Goal: Information Seeking & Learning: Learn about a topic

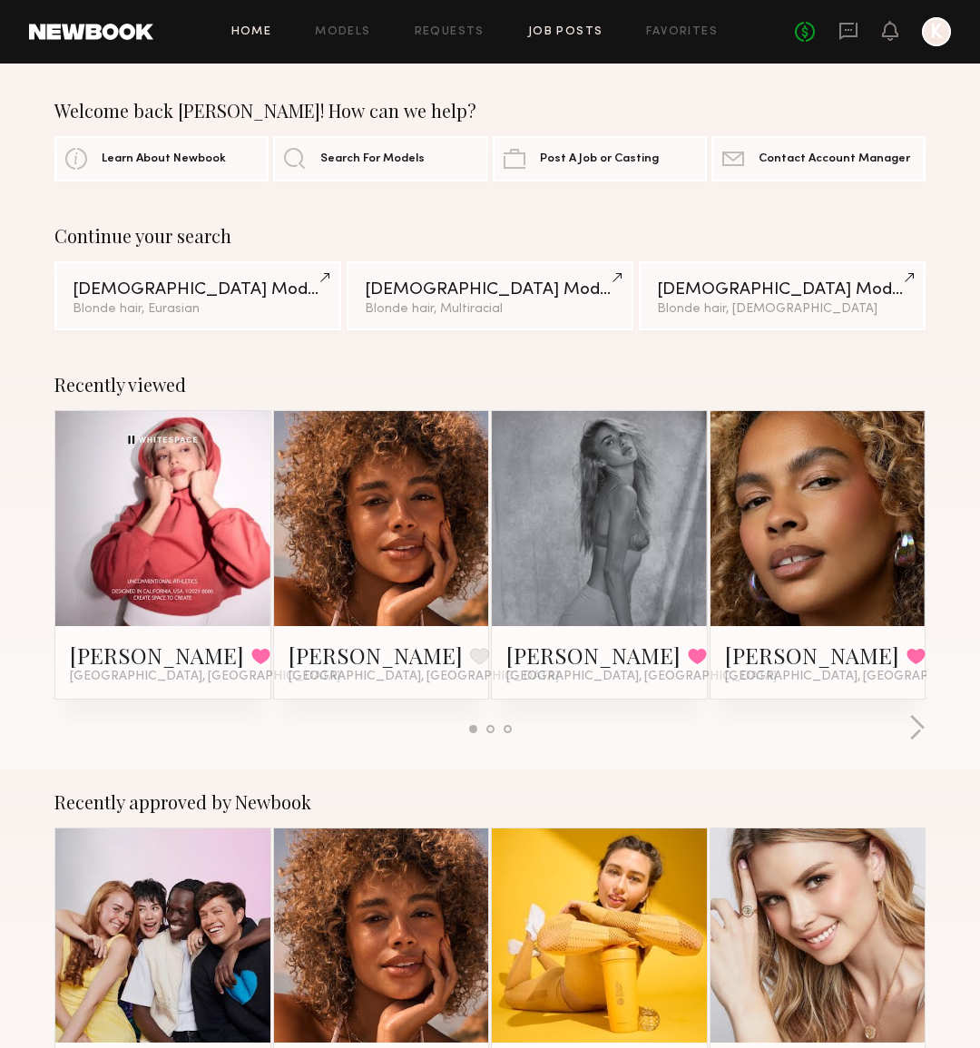
click at [554, 34] on link "Job Posts" at bounding box center [565, 32] width 75 height 12
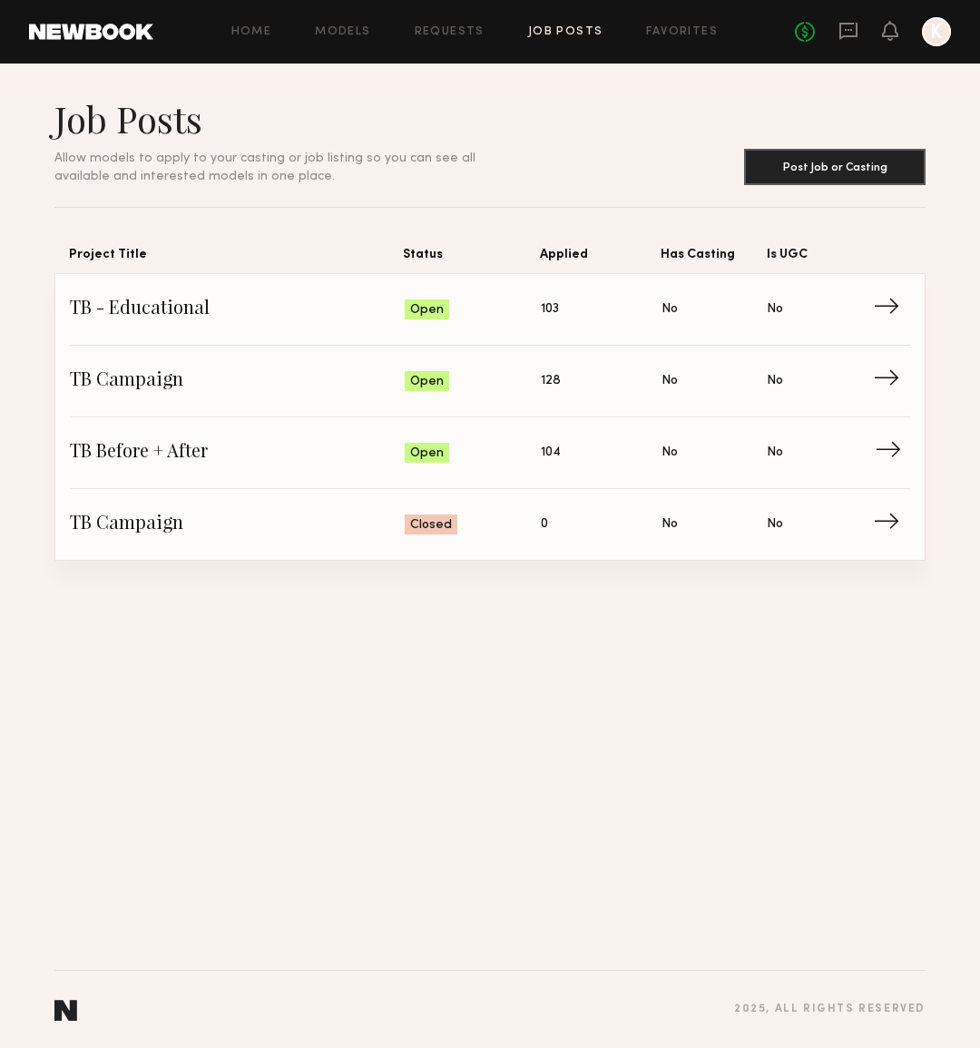
click at [891, 441] on span "→" at bounding box center [893, 452] width 37 height 27
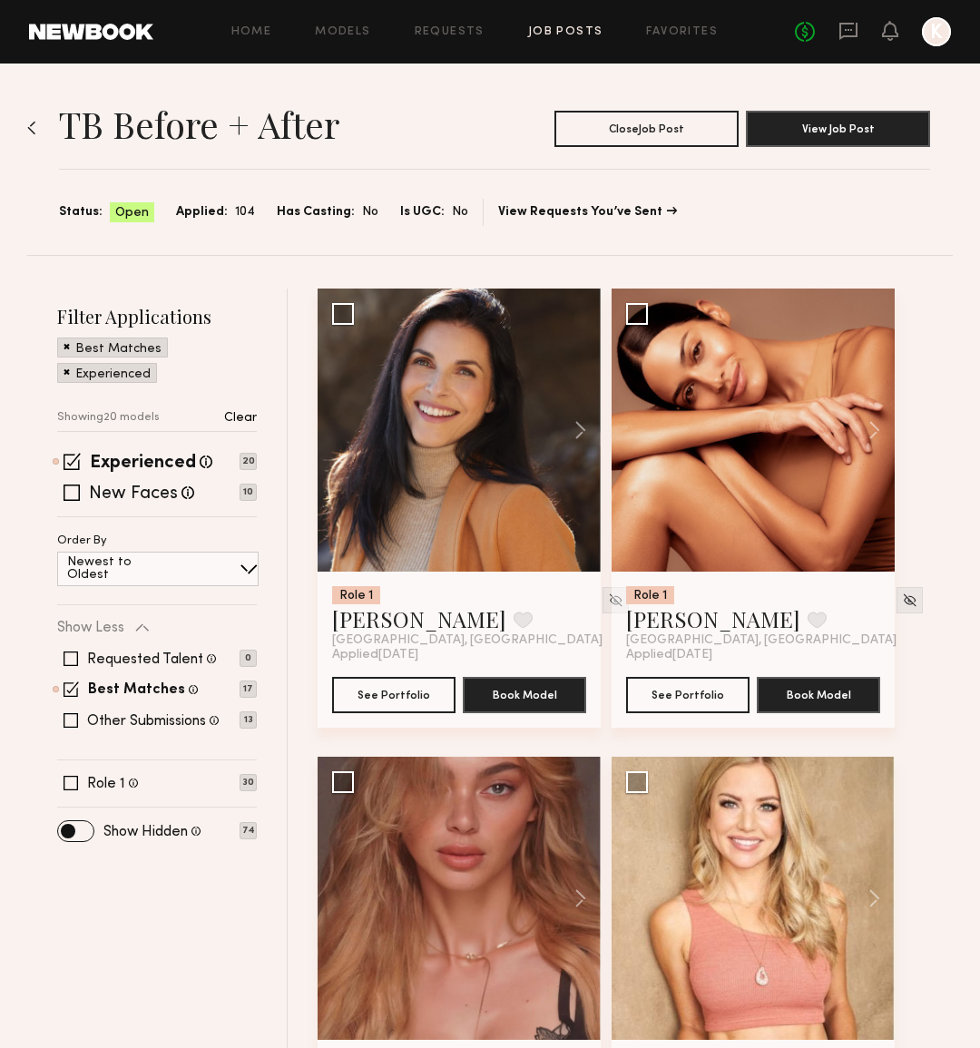
click at [30, 127] on img at bounding box center [31, 128] width 9 height 15
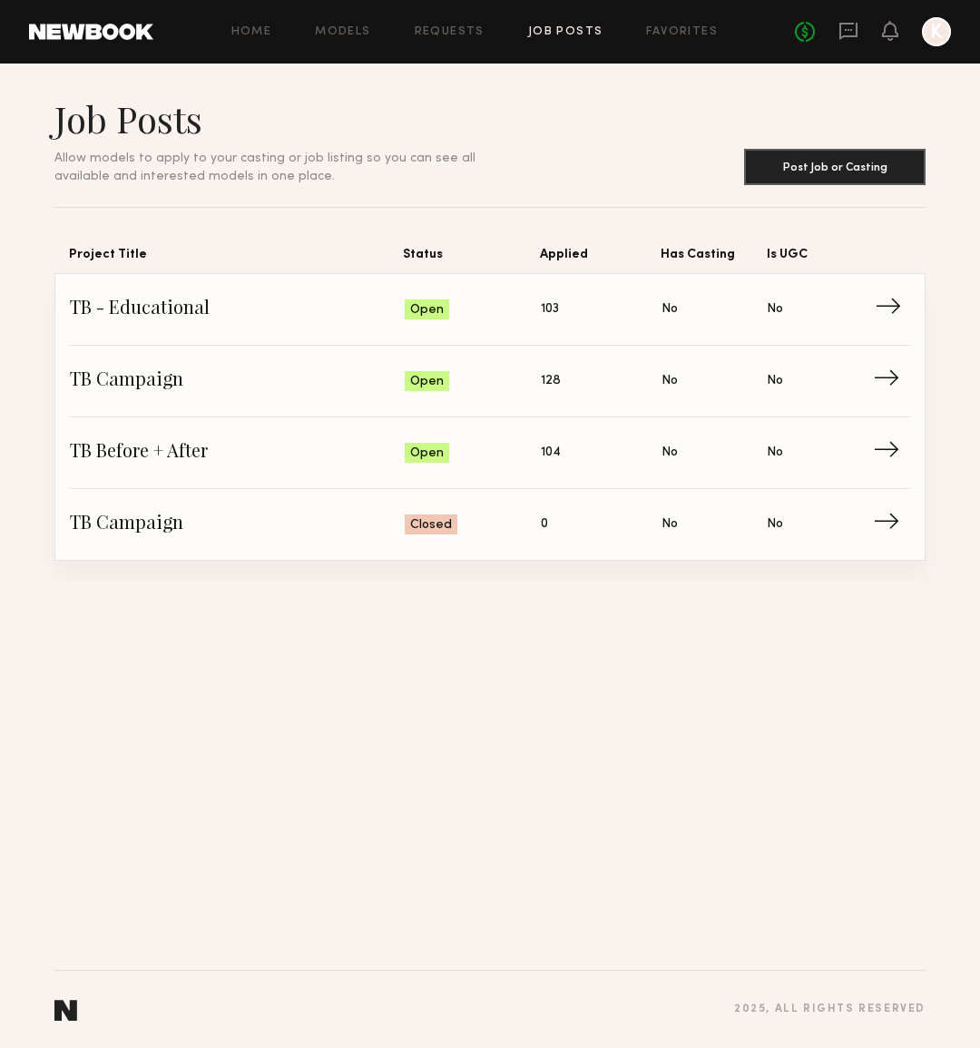
click at [882, 301] on span "→" at bounding box center [893, 309] width 37 height 27
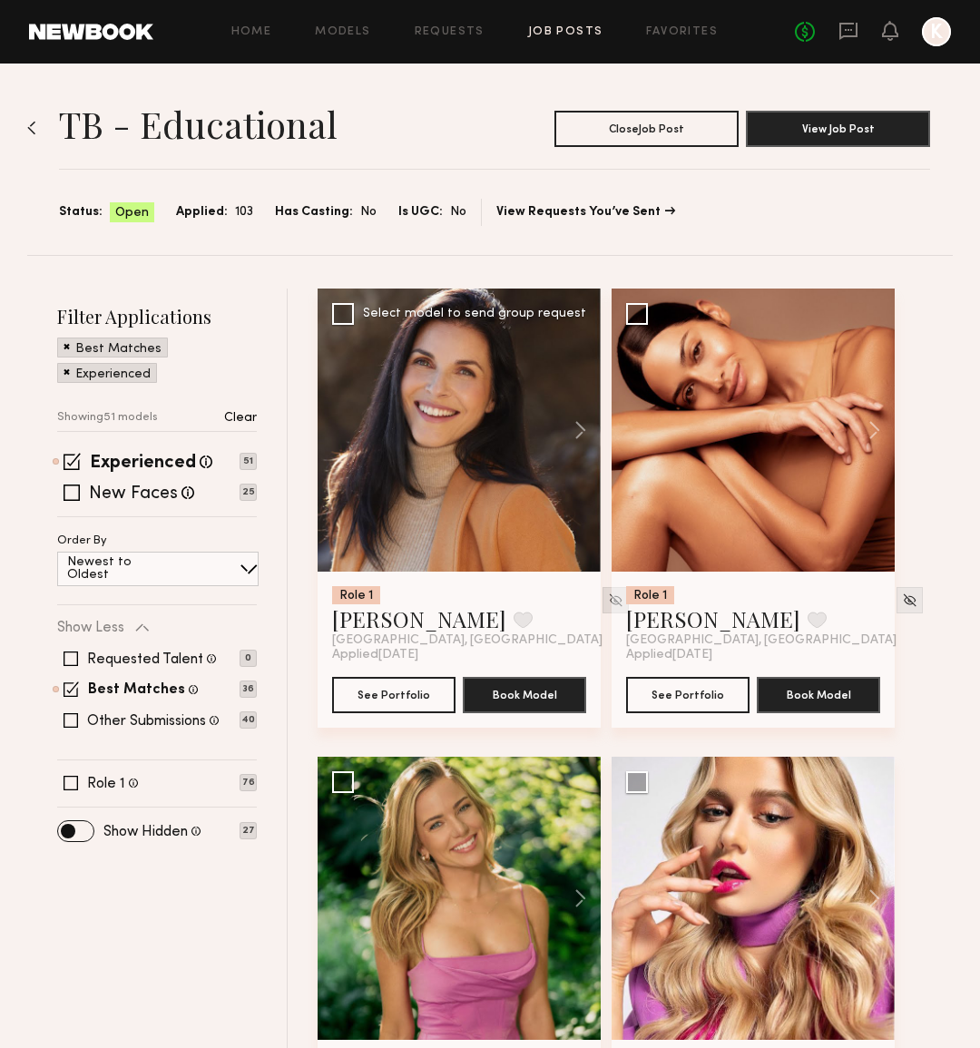
click at [608, 601] on img at bounding box center [615, 599] width 15 height 15
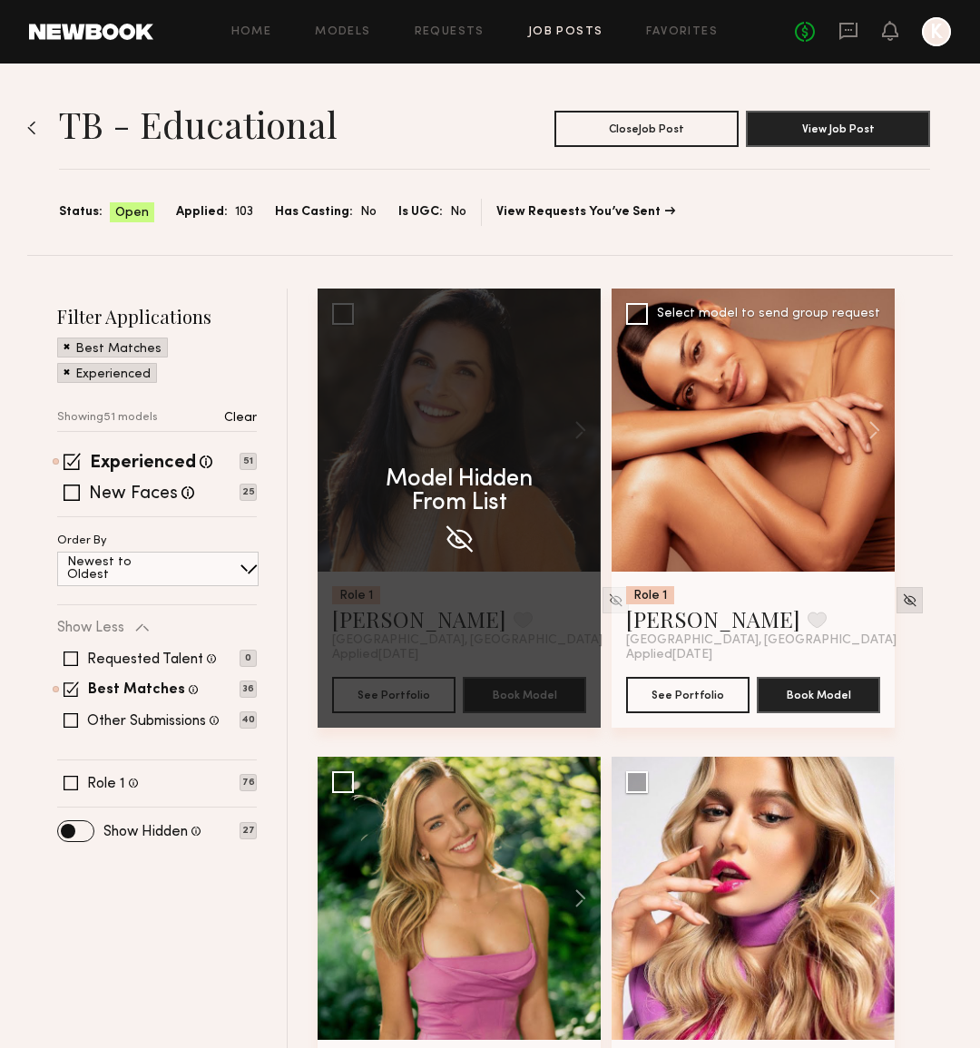
click at [902, 600] on img at bounding box center [909, 599] width 15 height 15
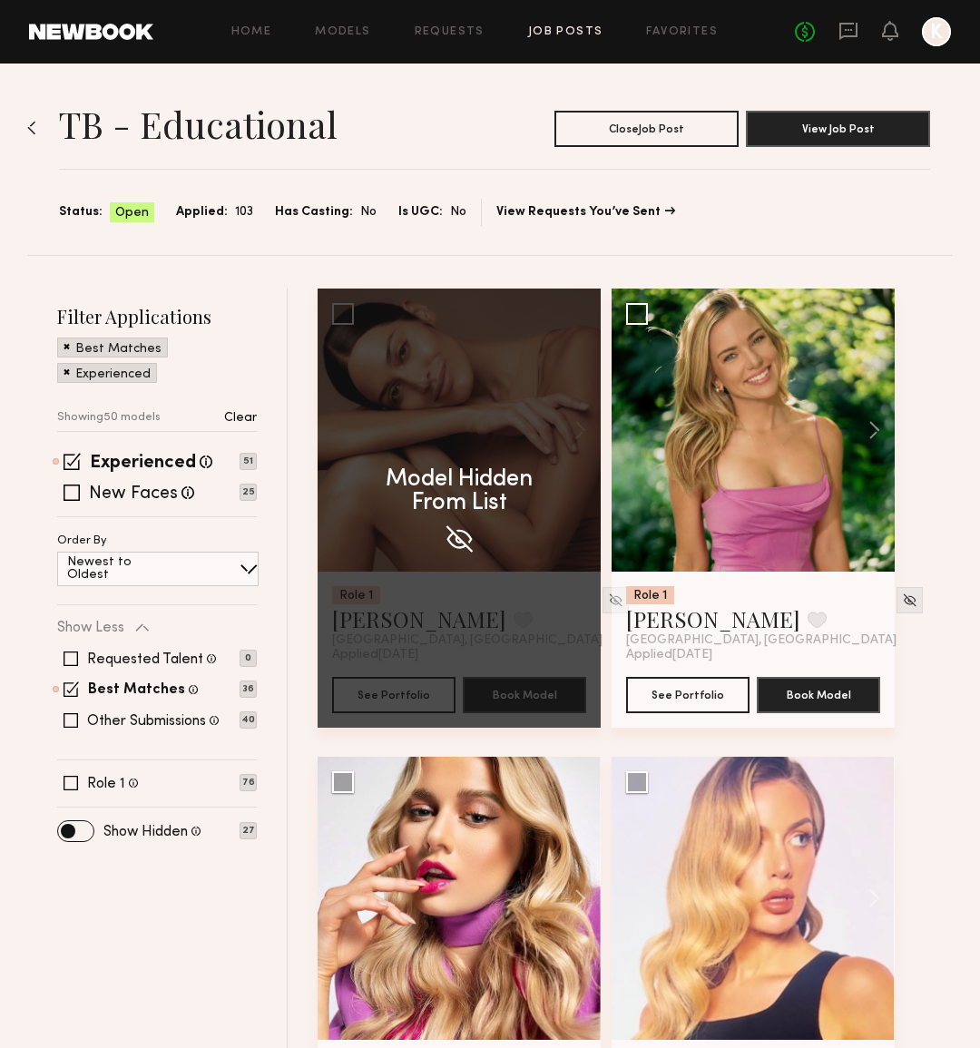
click at [30, 128] on img at bounding box center [31, 128] width 9 height 15
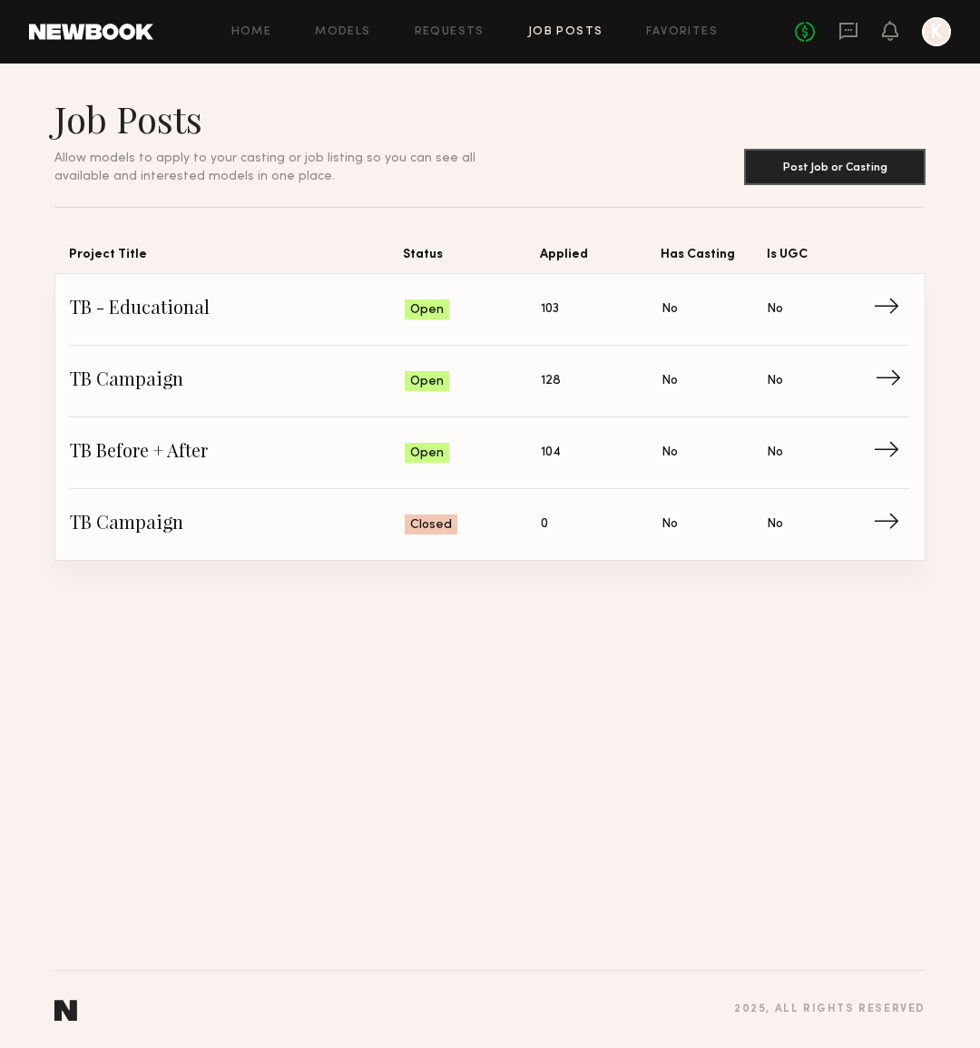
click at [873, 385] on link "TB Campaign Status: Open Applied: 128 Has Casting: No Is UGC: No →" at bounding box center [490, 382] width 840 height 72
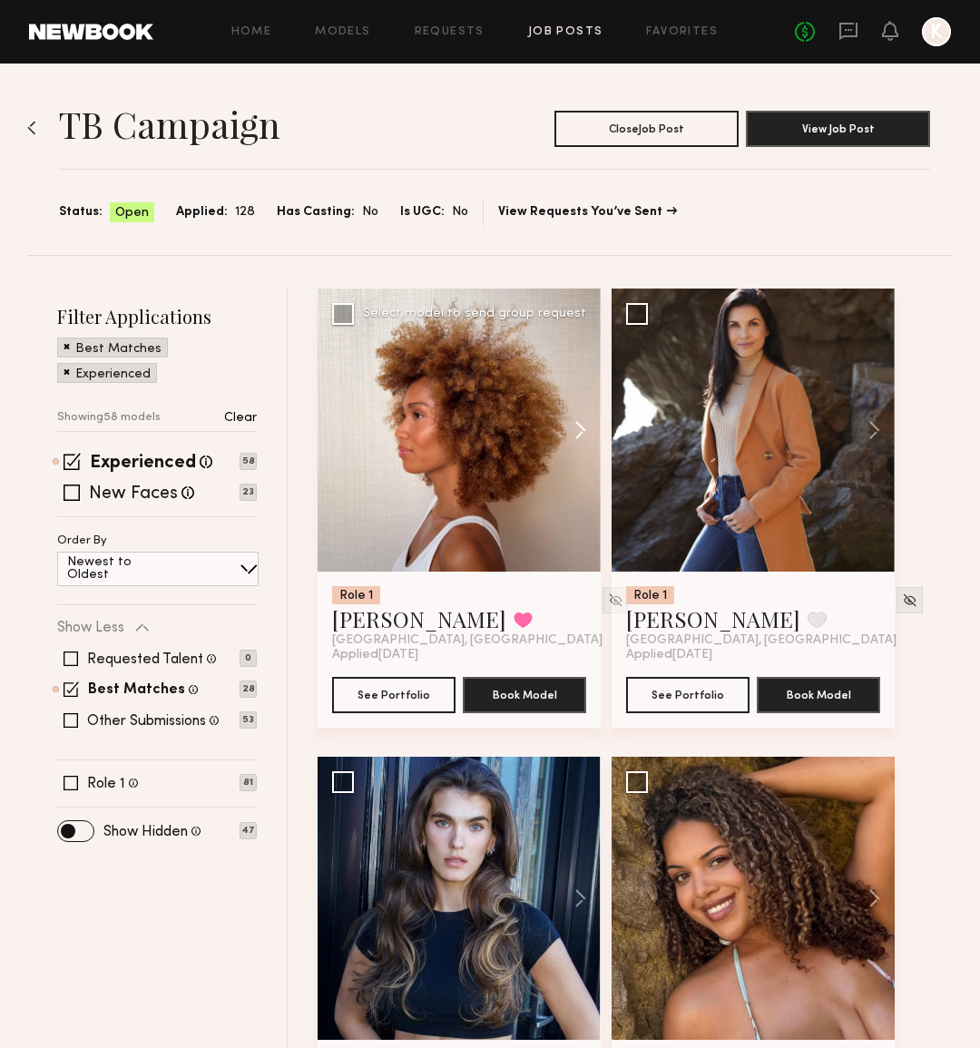
click at [574, 429] on button at bounding box center [572, 429] width 58 height 283
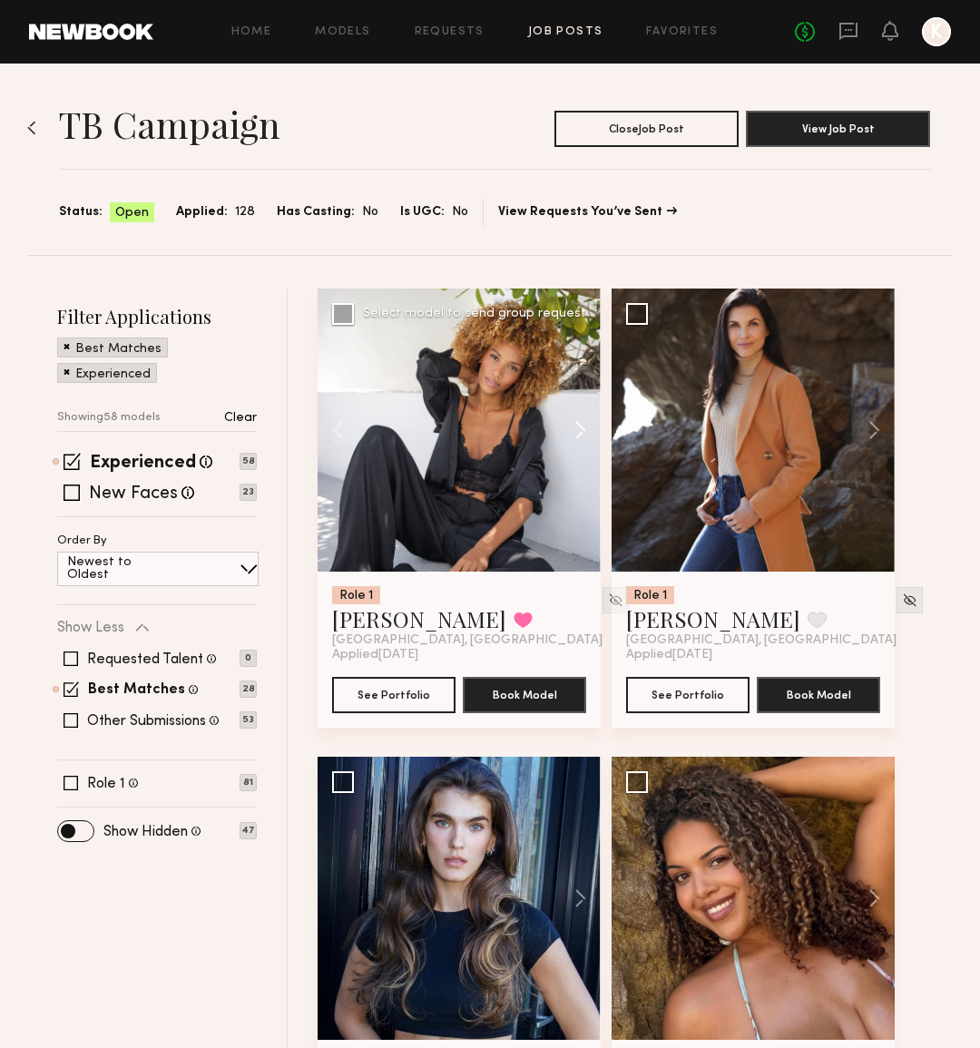
click at [578, 429] on button at bounding box center [572, 429] width 58 height 283
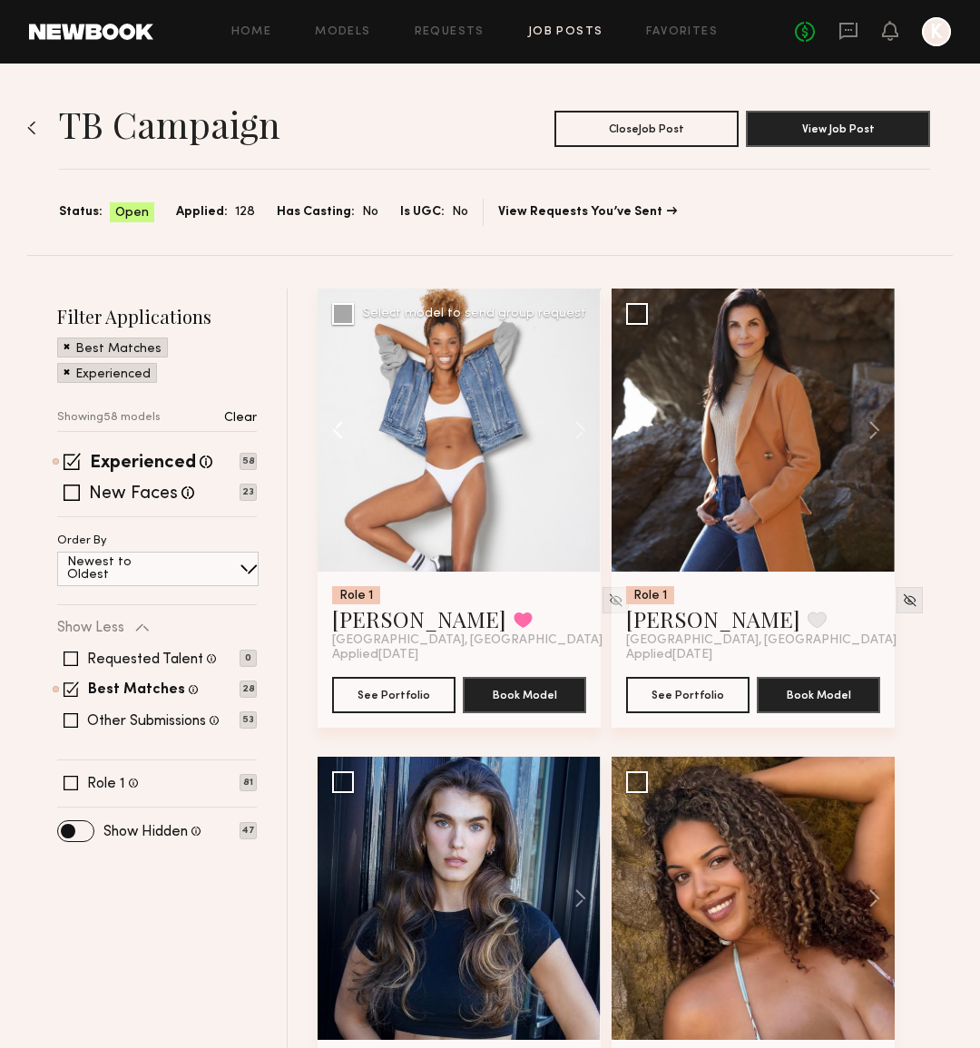
click at [339, 435] on button at bounding box center [347, 429] width 58 height 283
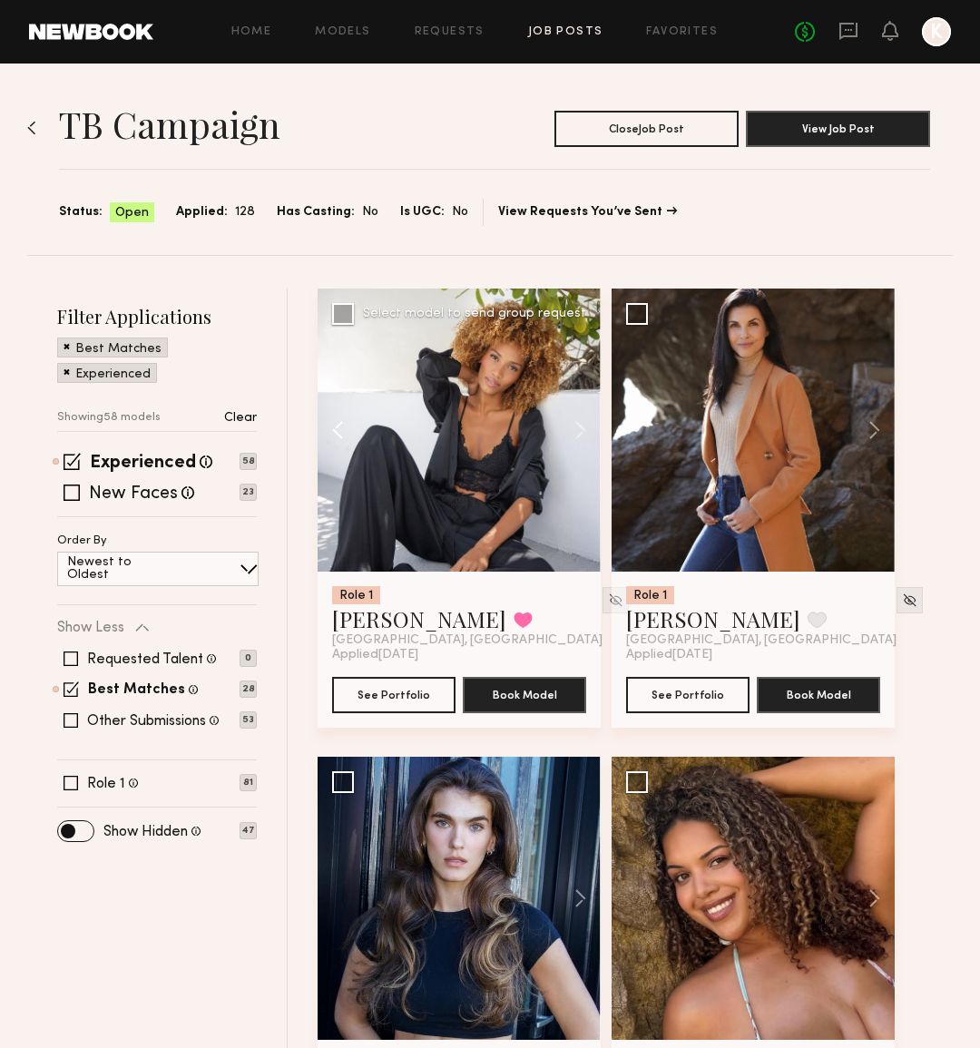
click at [339, 435] on button at bounding box center [347, 429] width 58 height 283
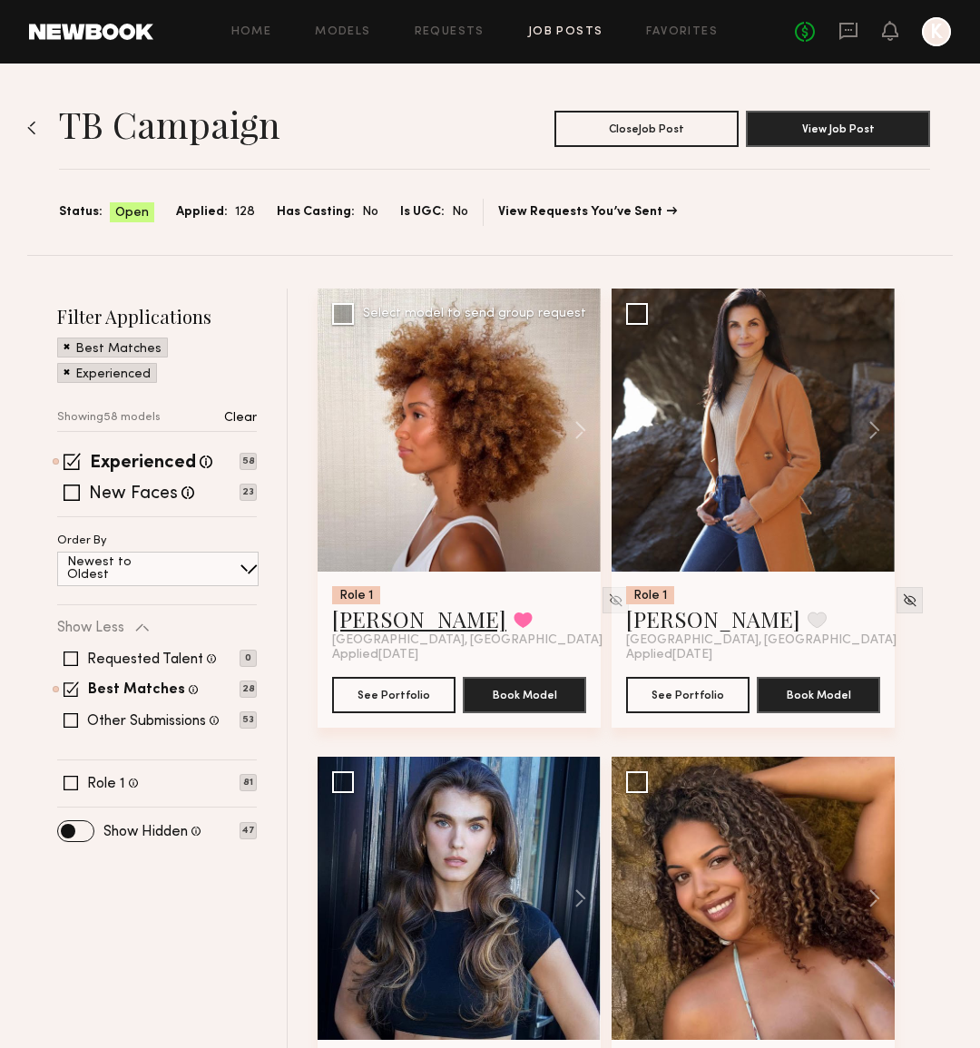
click at [385, 618] on link "[PERSON_NAME]" at bounding box center [419, 618] width 174 height 29
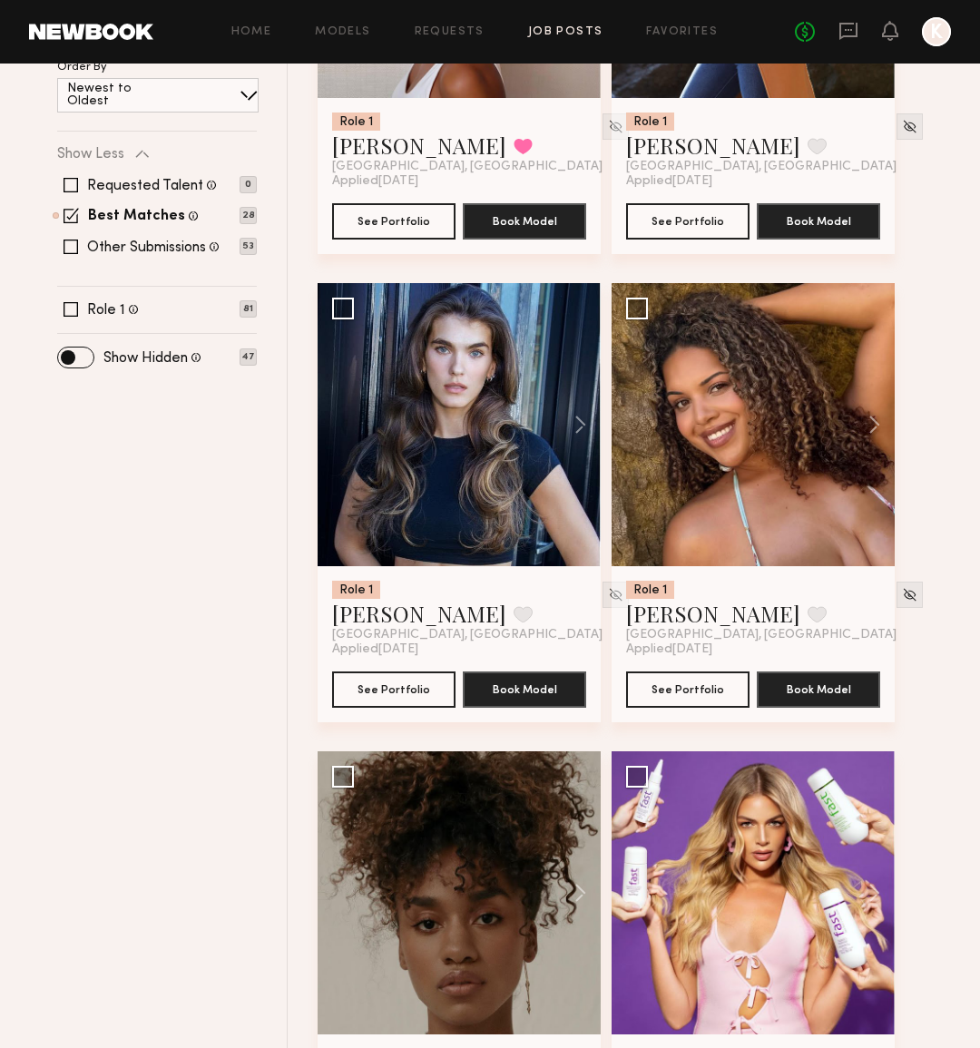
scroll to position [481, 0]
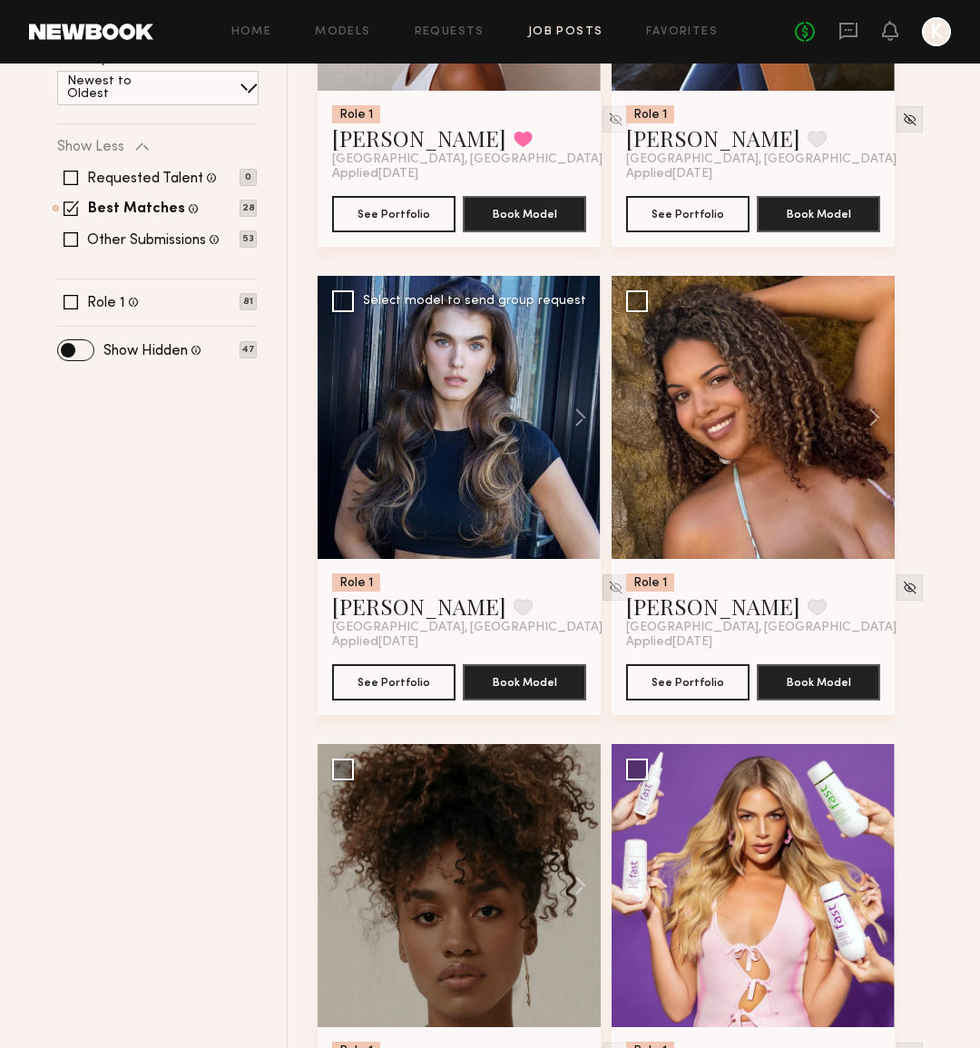
click at [608, 585] on img at bounding box center [615, 587] width 15 height 15
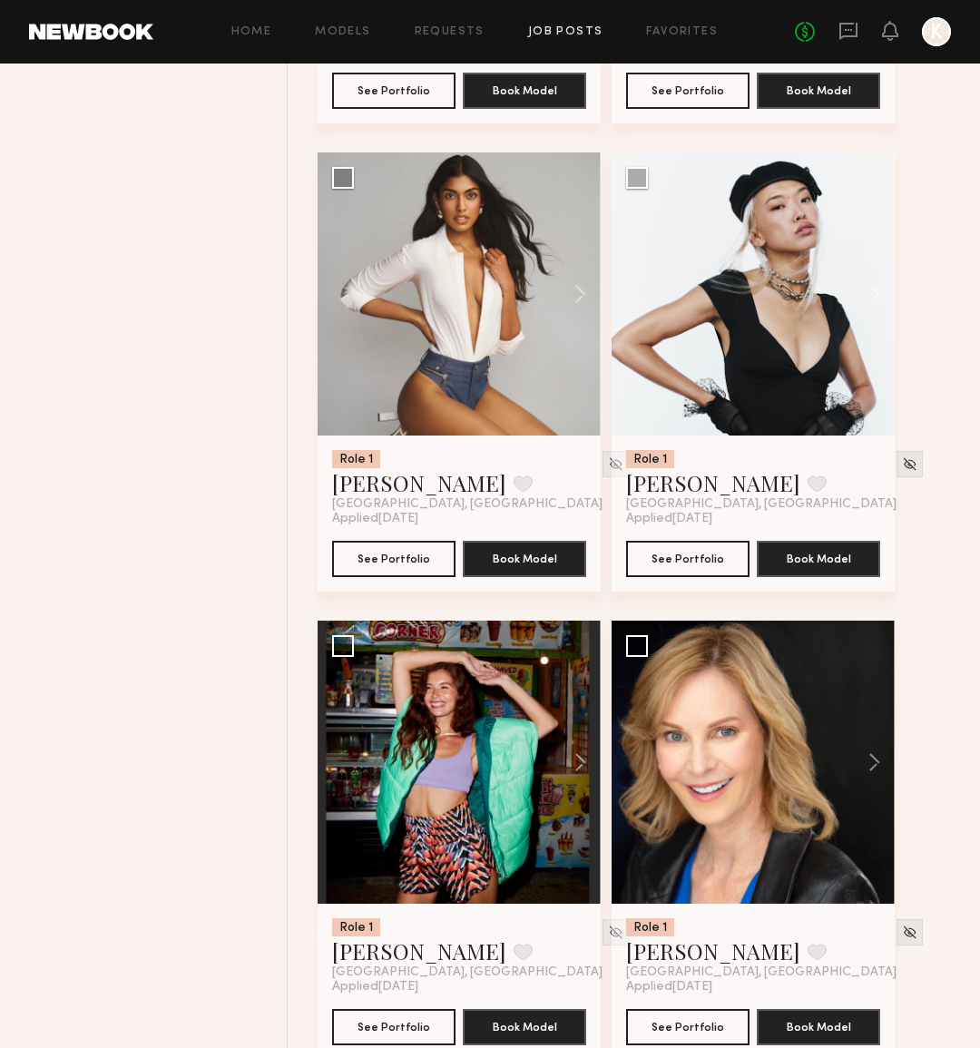
scroll to position [1544, 0]
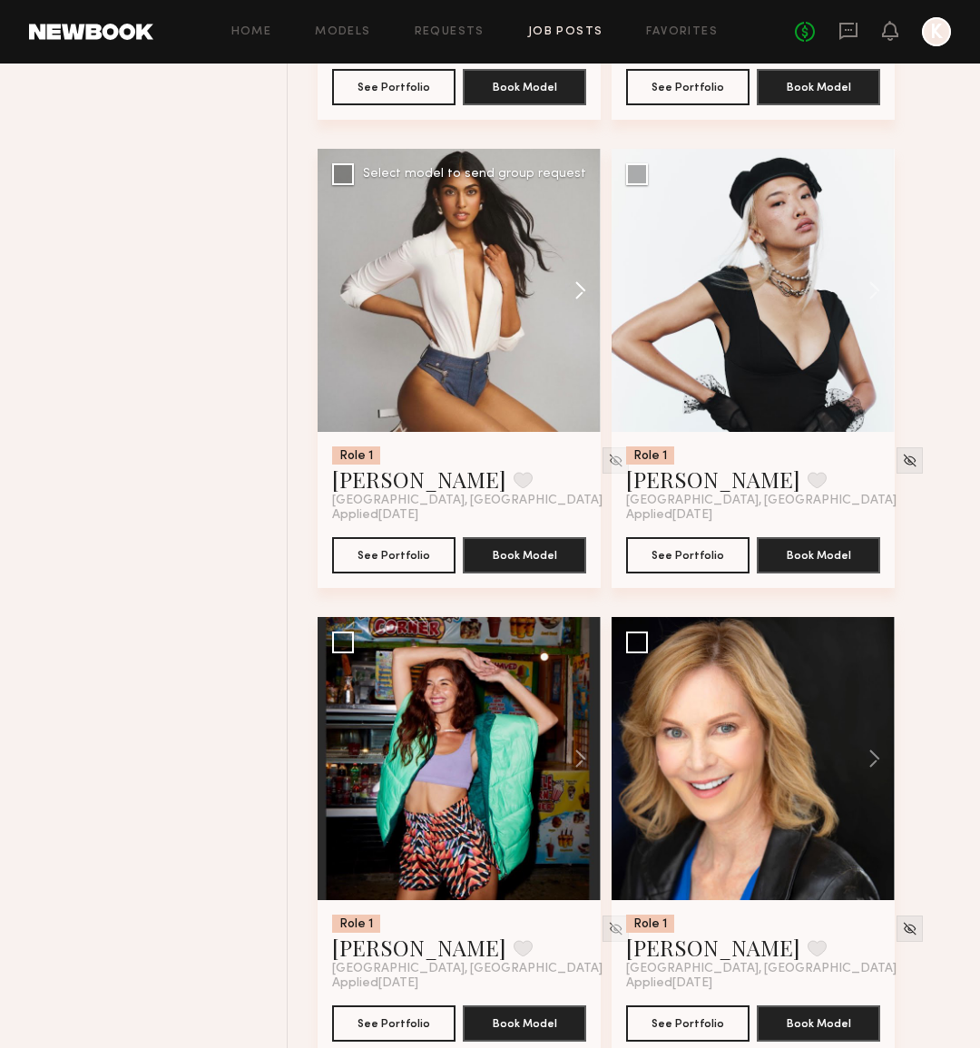
click at [574, 302] on button at bounding box center [572, 290] width 58 height 283
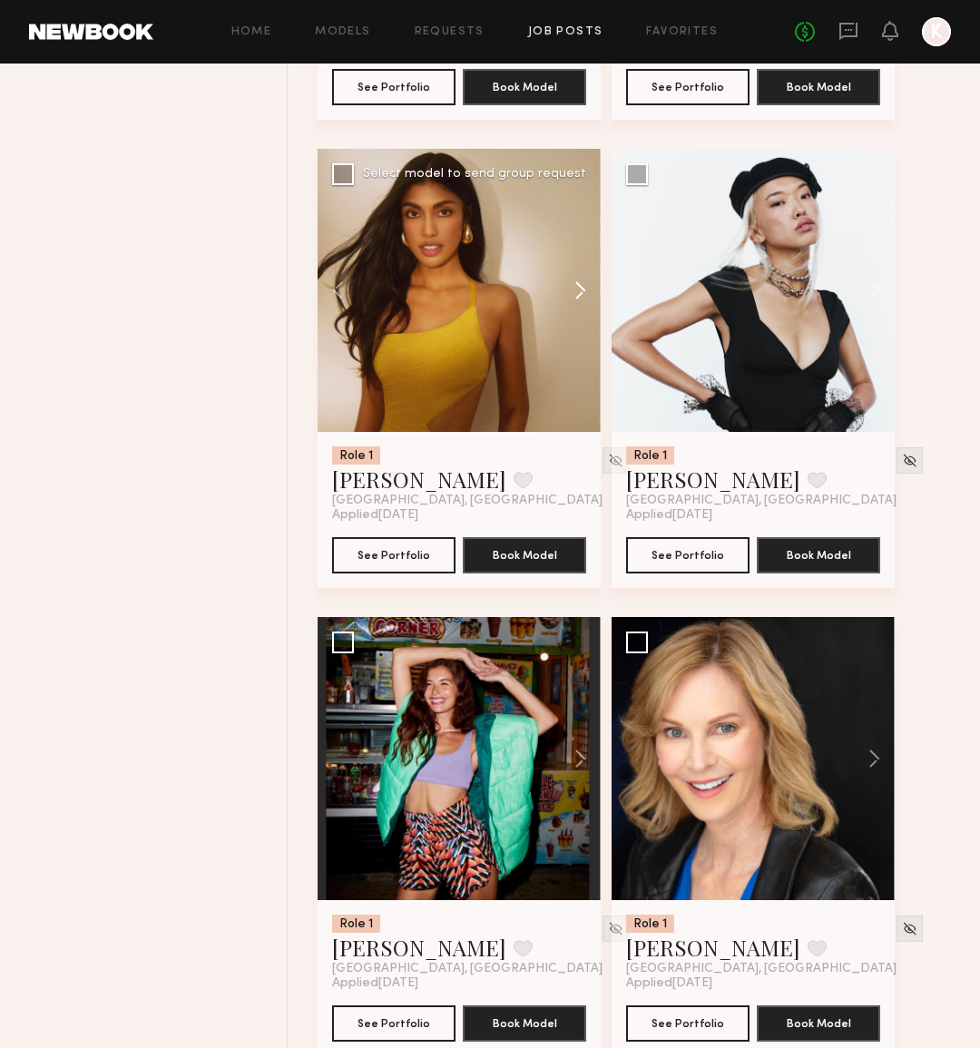
click at [588, 289] on button at bounding box center [572, 290] width 58 height 283
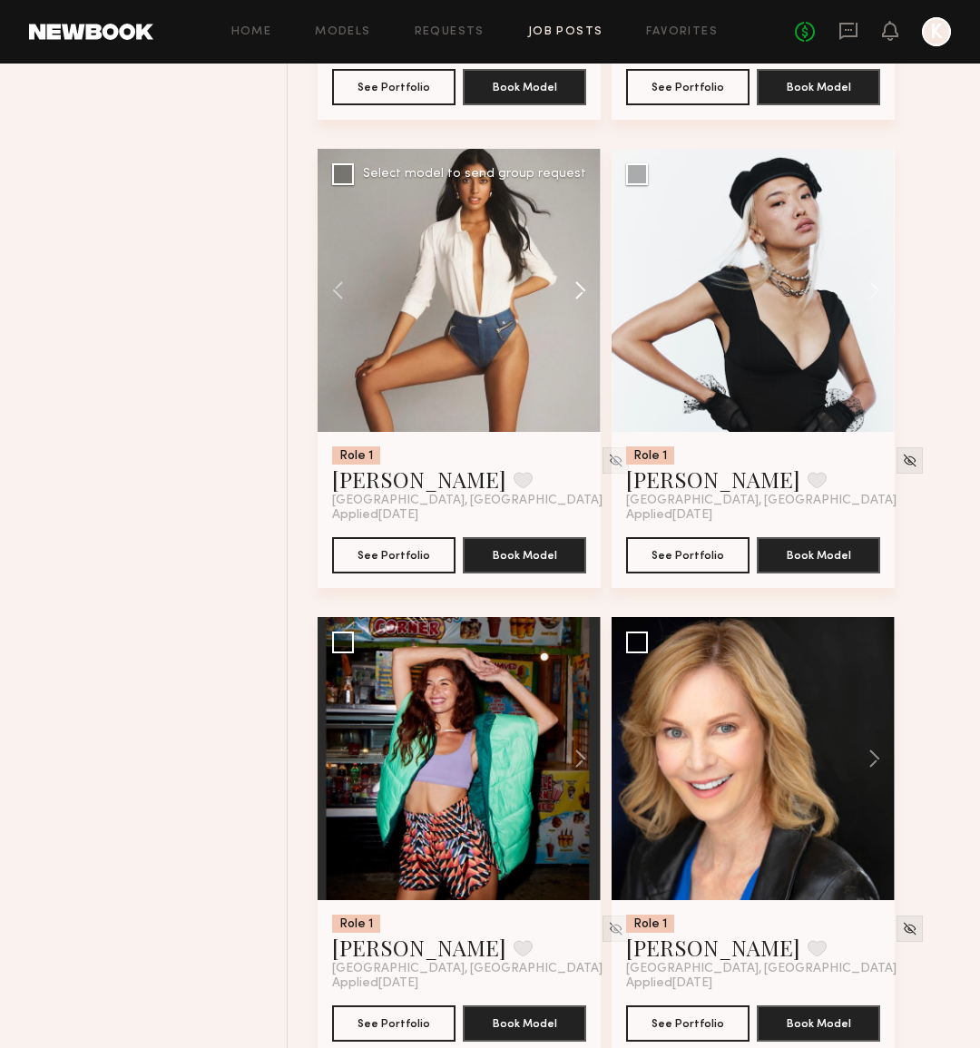
click at [588, 289] on button at bounding box center [572, 290] width 58 height 283
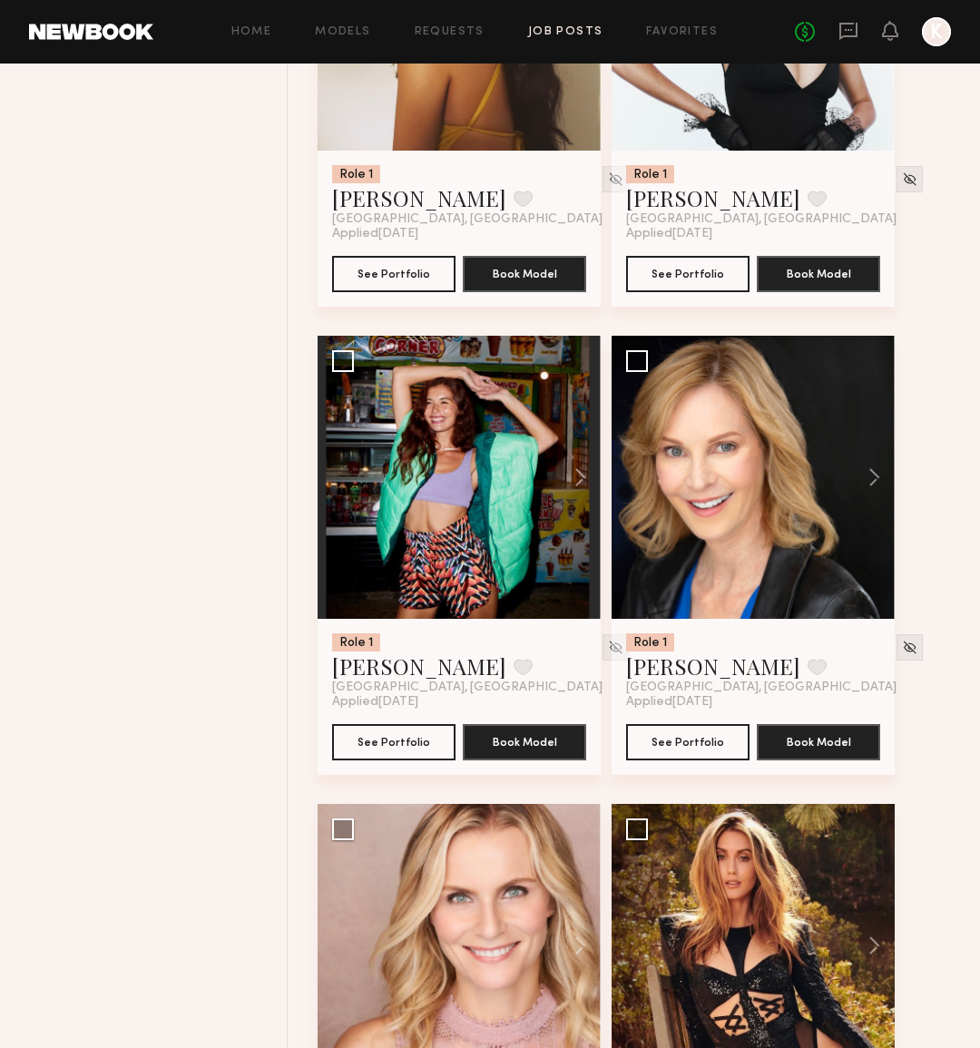
scroll to position [1835, 0]
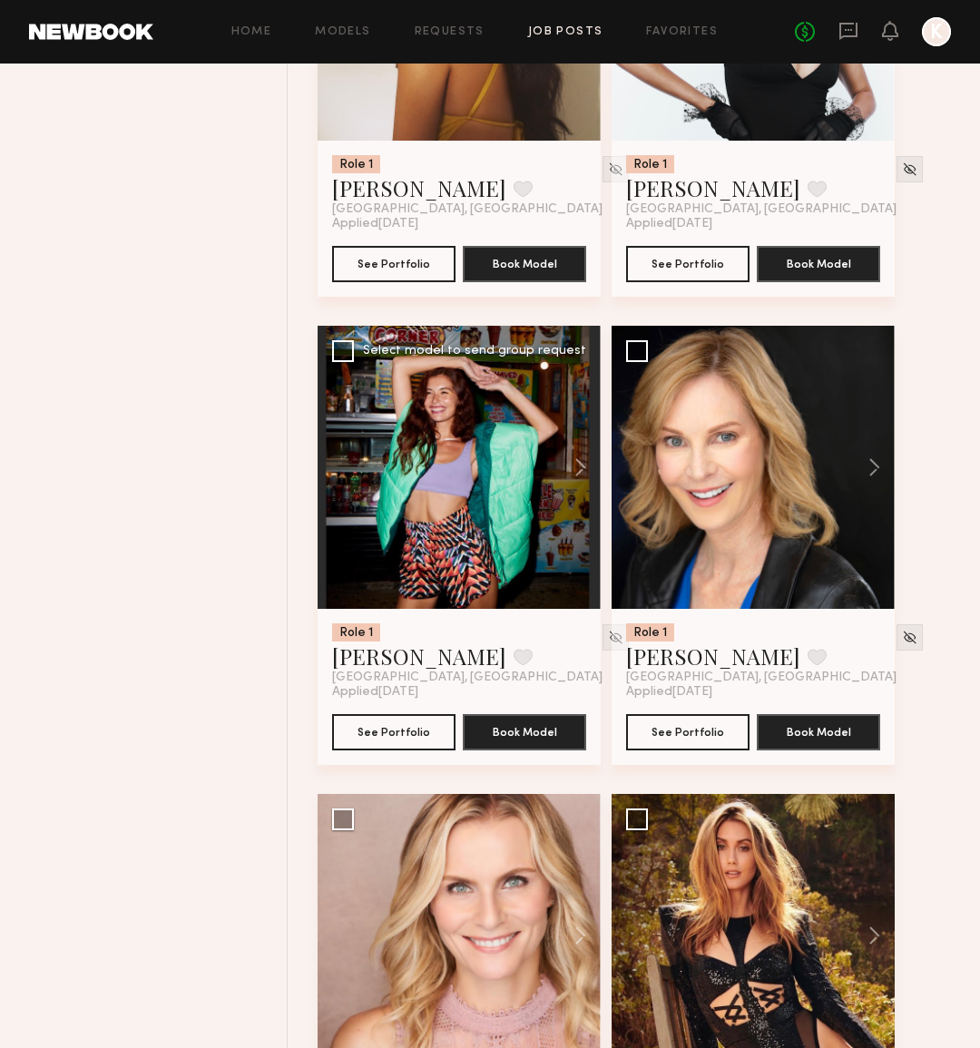
click at [591, 639] on div "Role 1 Jasmine G. Favorite Los Angeles, CA Applied 09/11/2025 See Portfolio Boo…" at bounding box center [459, 687] width 283 height 156
click at [608, 639] on img at bounding box center [615, 637] width 15 height 15
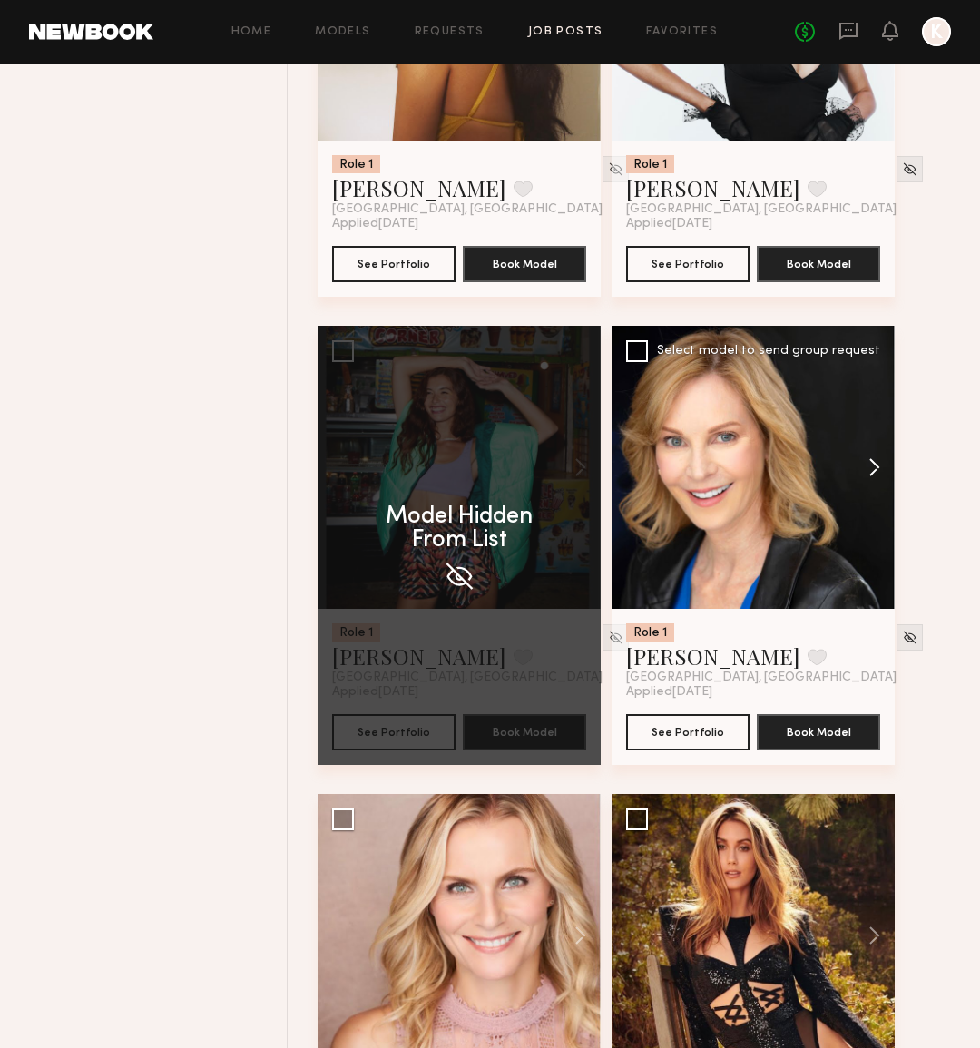
click at [885, 464] on button at bounding box center [865, 467] width 58 height 283
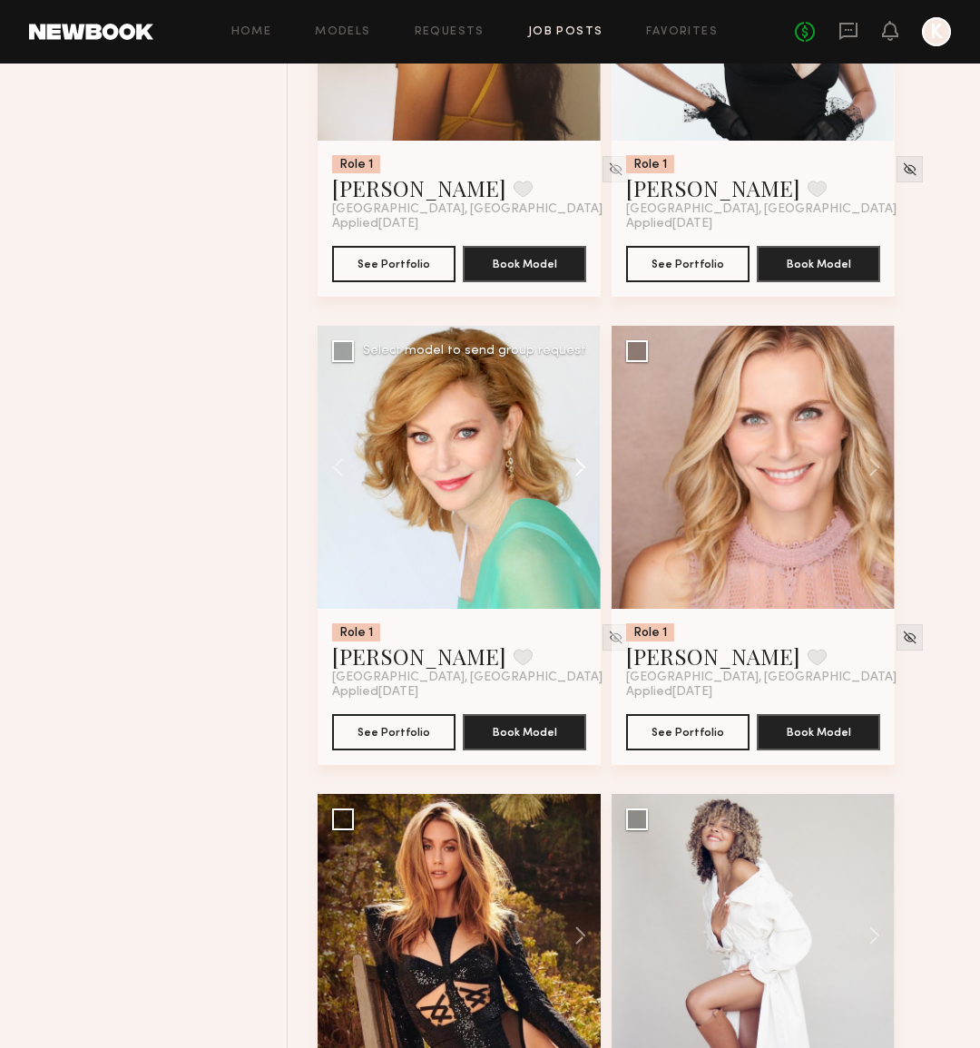
click at [885, 464] on button at bounding box center [865, 467] width 58 height 283
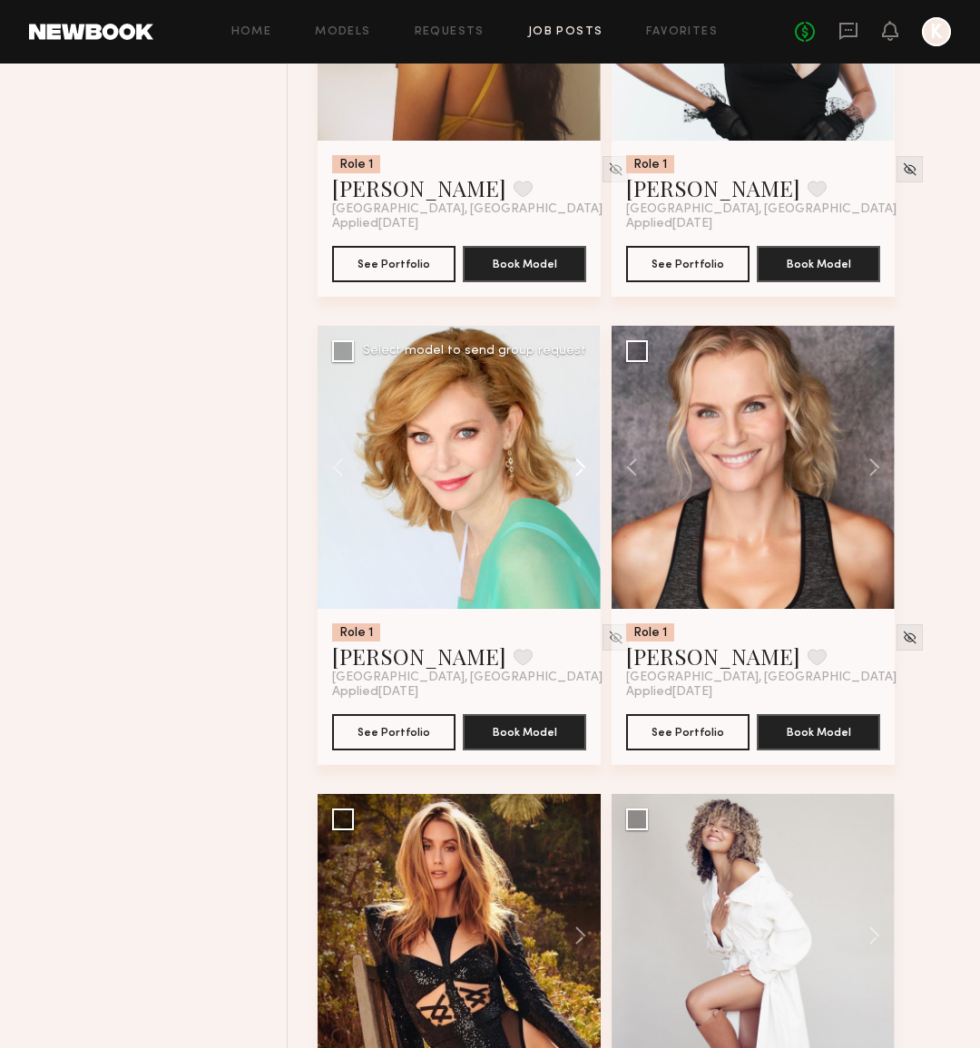
click at [885, 464] on button at bounding box center [865, 467] width 58 height 283
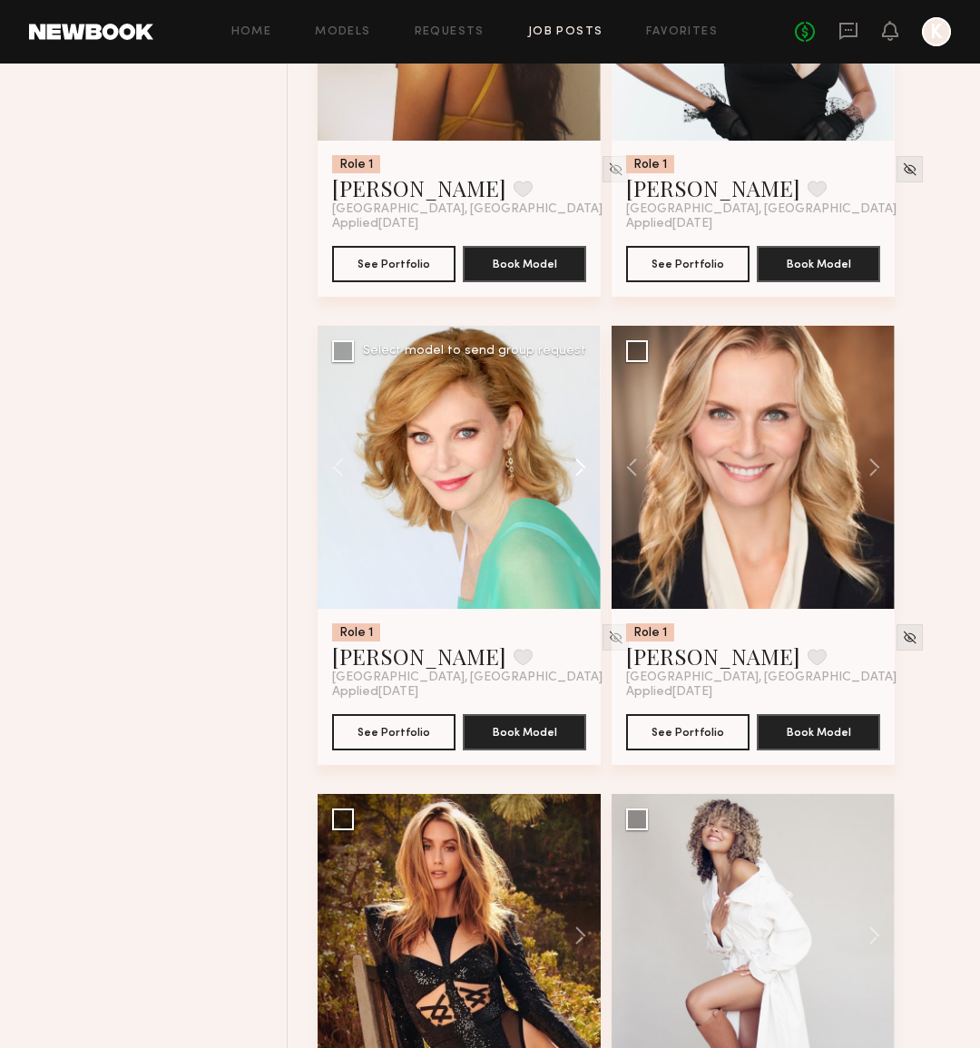
click at [576, 463] on button at bounding box center [572, 467] width 58 height 283
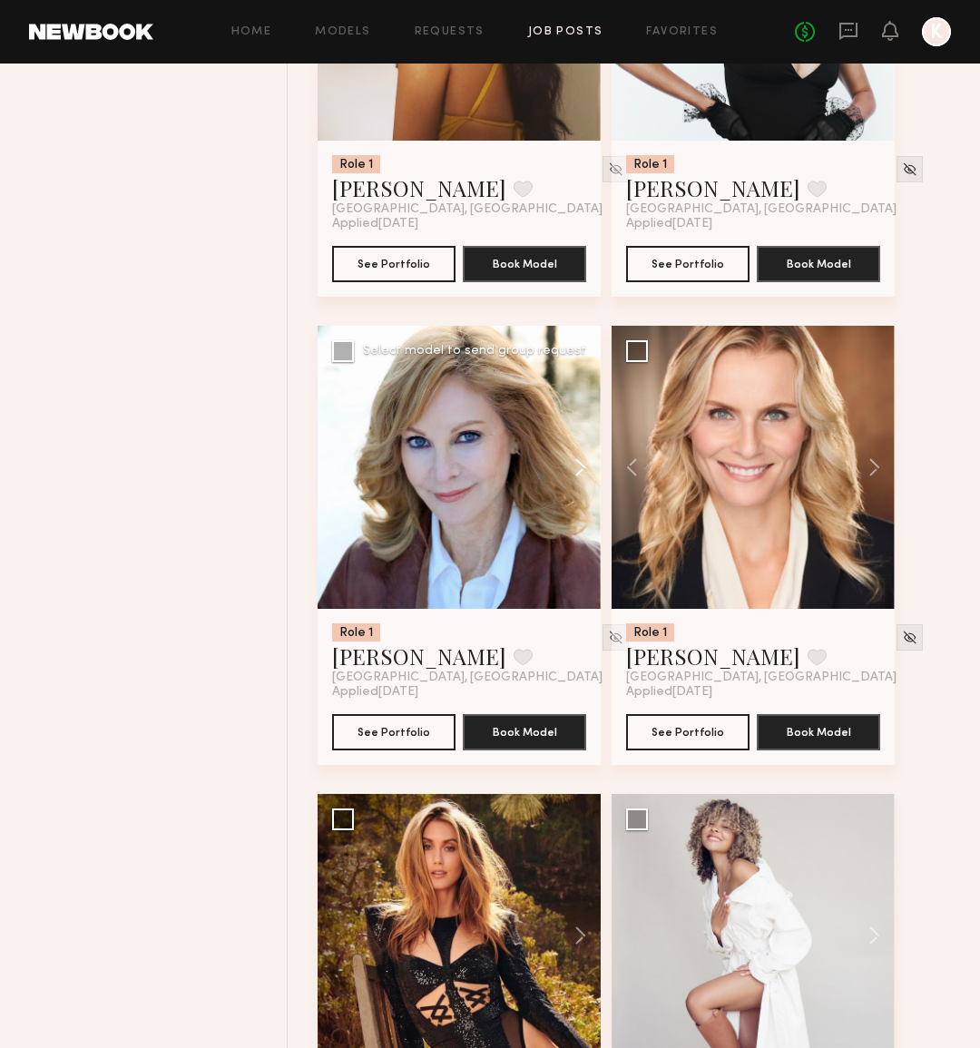
click at [576, 463] on button at bounding box center [572, 467] width 58 height 283
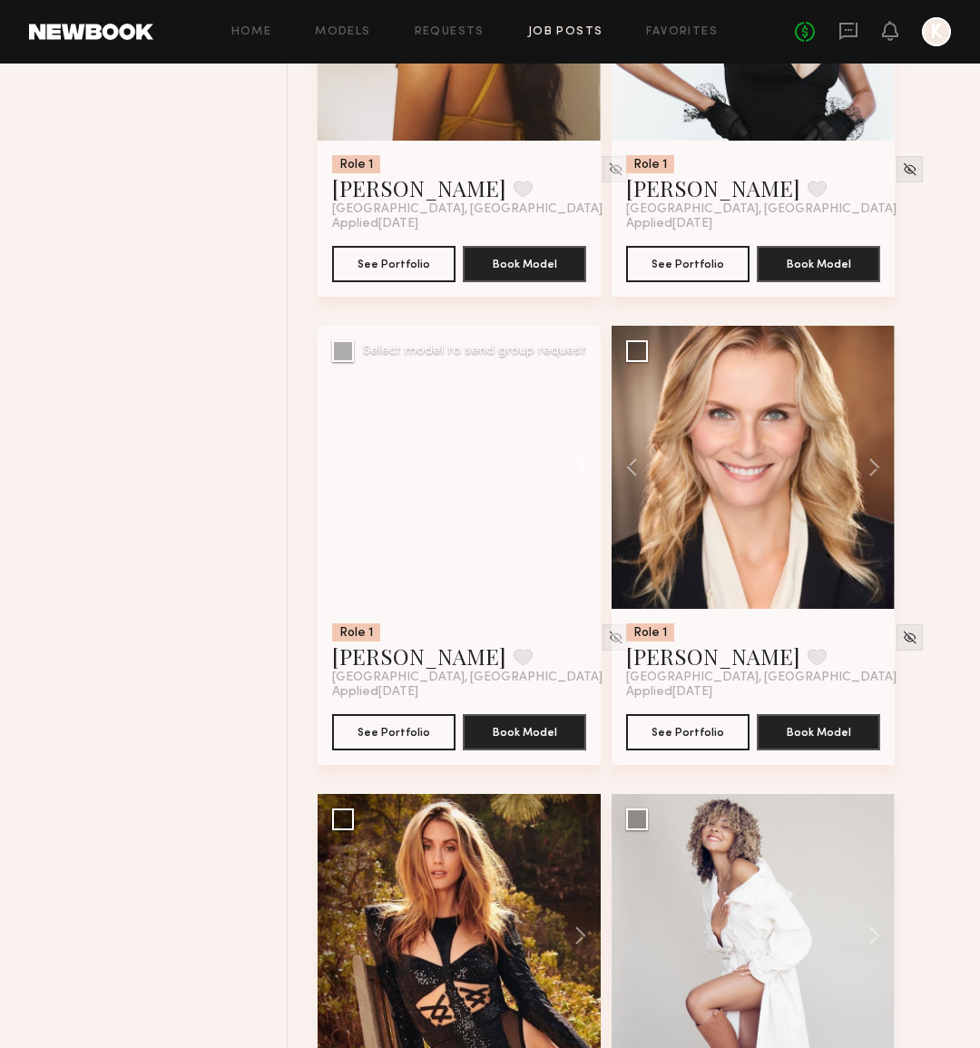
click at [576, 463] on button at bounding box center [572, 467] width 58 height 283
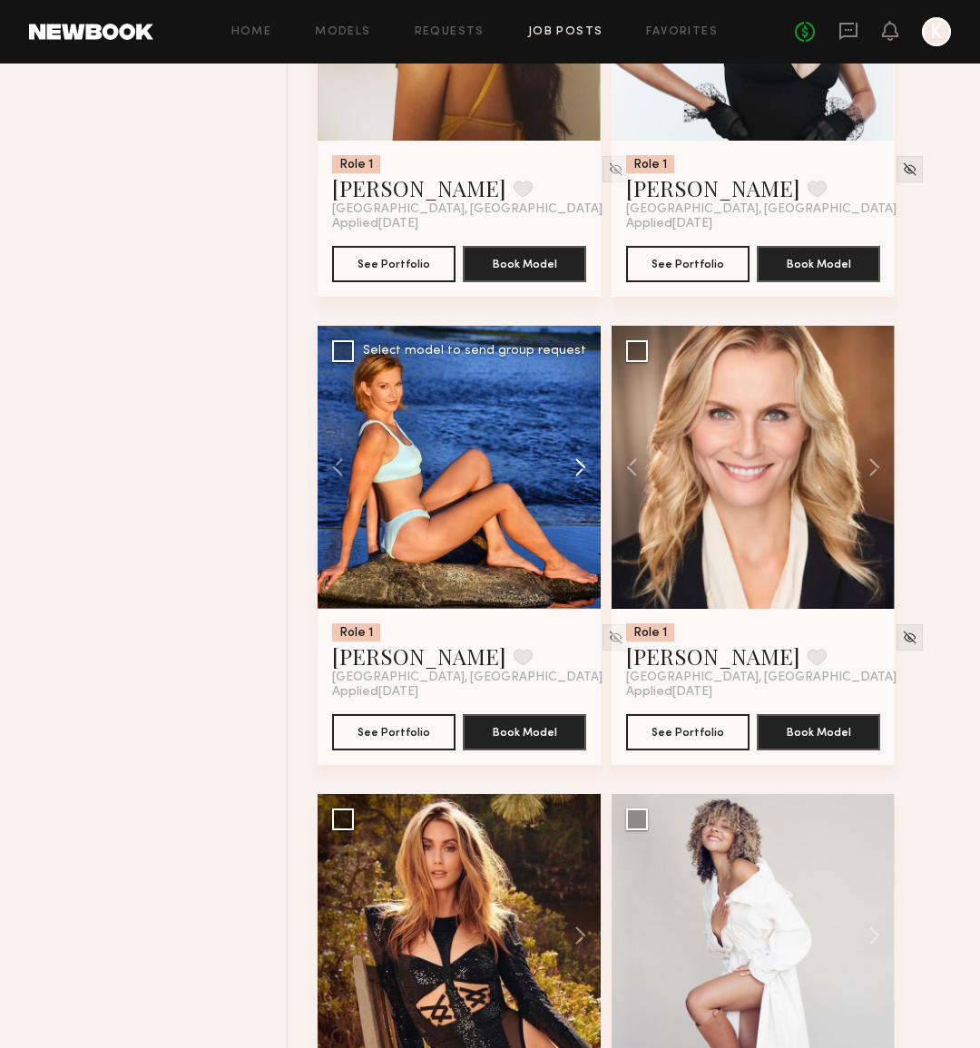
click at [576, 463] on button at bounding box center [572, 467] width 58 height 283
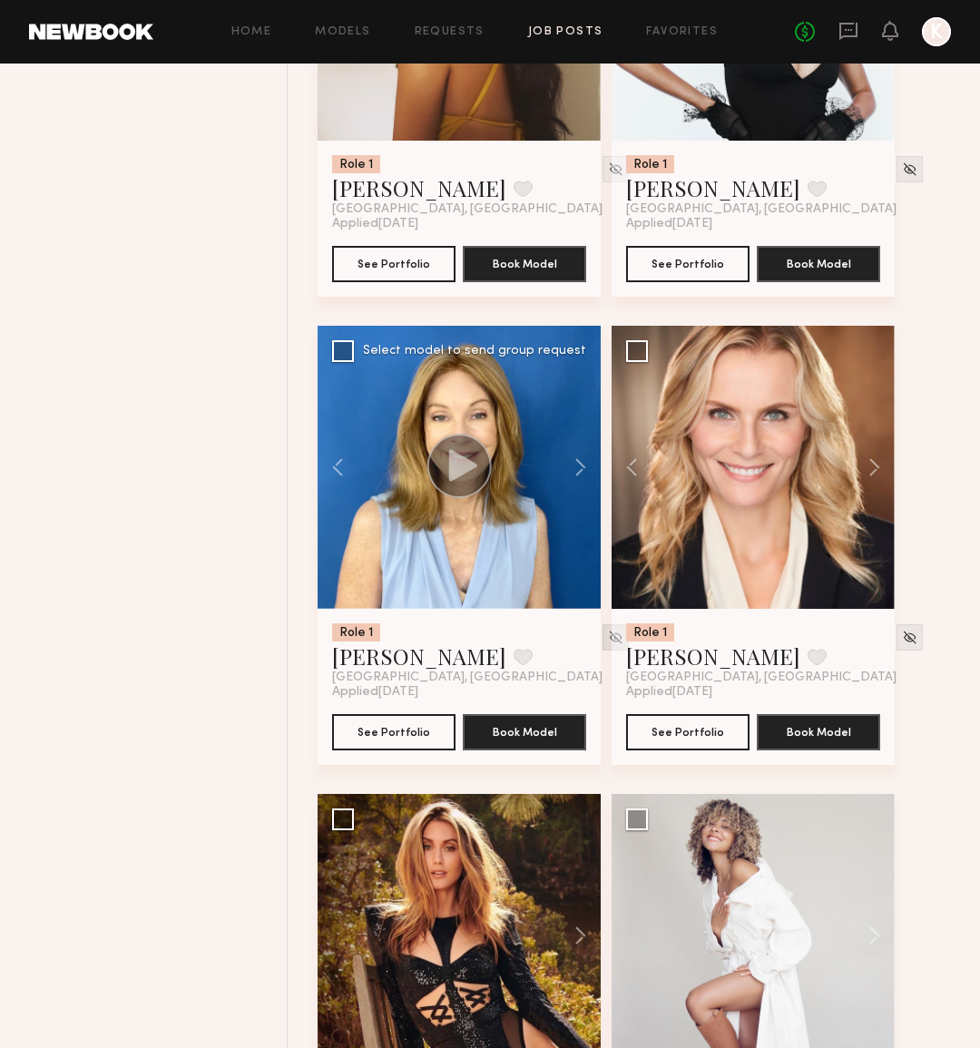
click at [608, 639] on img at bounding box center [615, 637] width 15 height 15
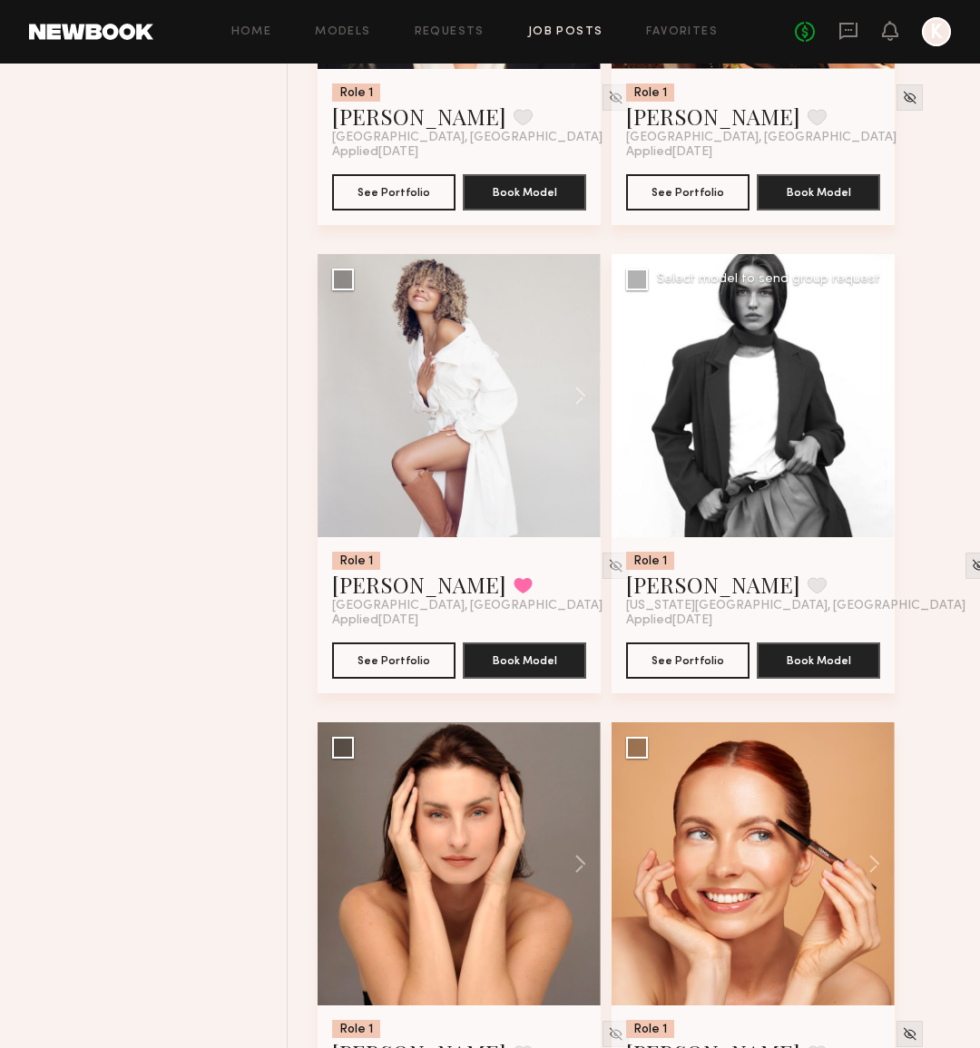
scroll to position [2355, 0]
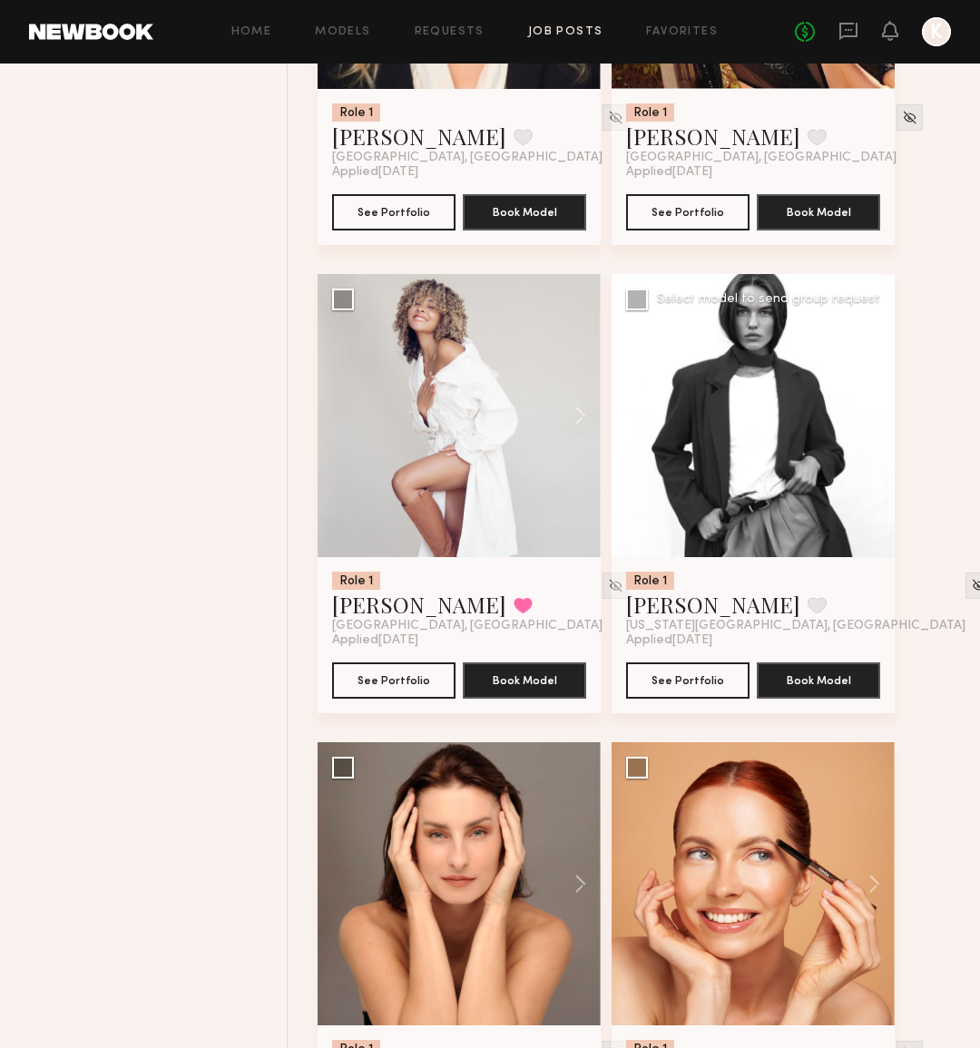
click at [883, 407] on button at bounding box center [865, 415] width 58 height 283
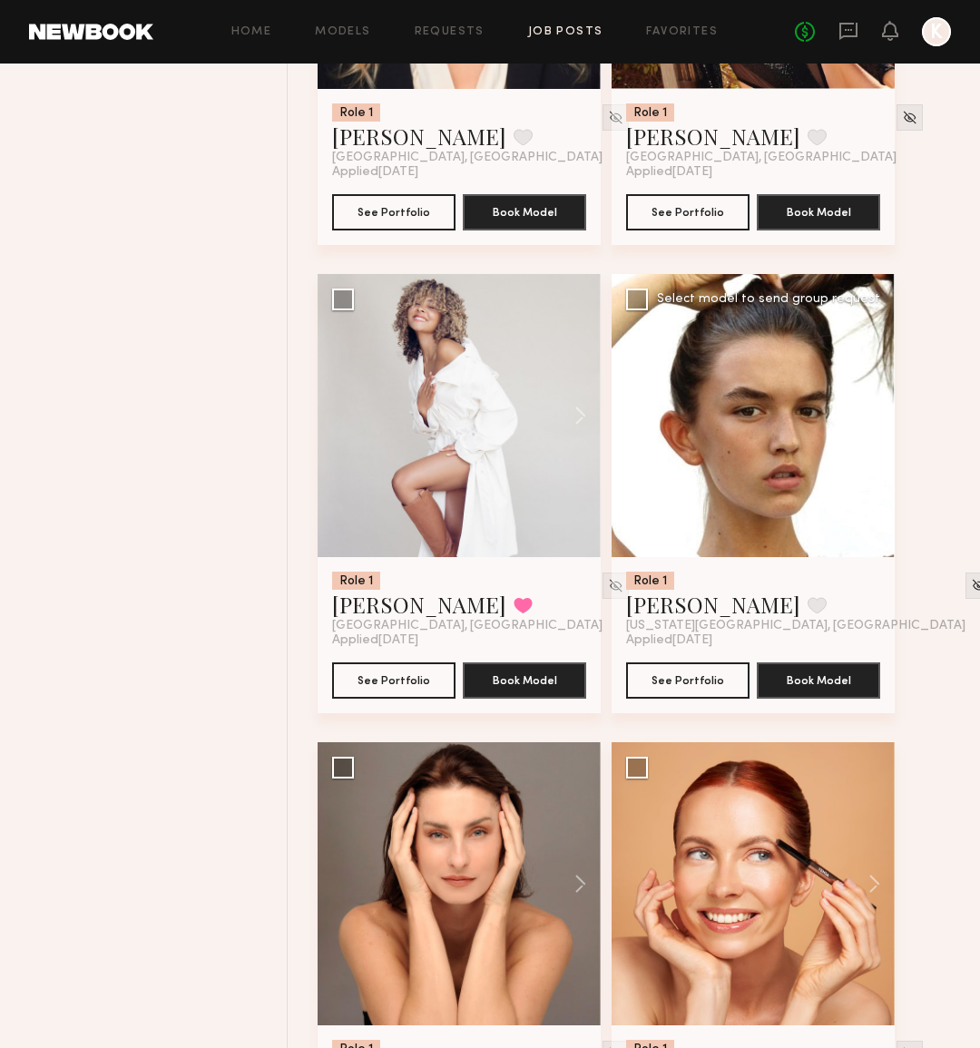
click at [883, 407] on button at bounding box center [865, 415] width 58 height 283
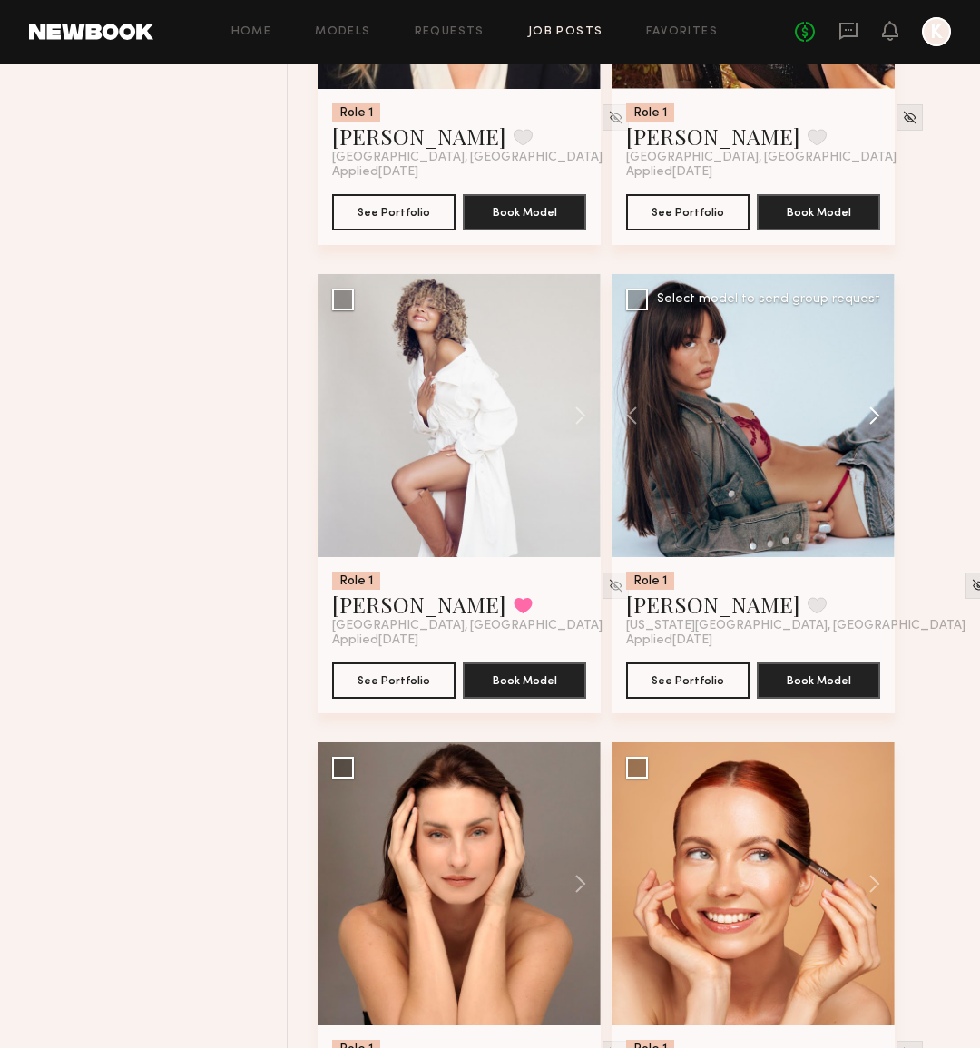
click at [883, 407] on button at bounding box center [865, 415] width 58 height 283
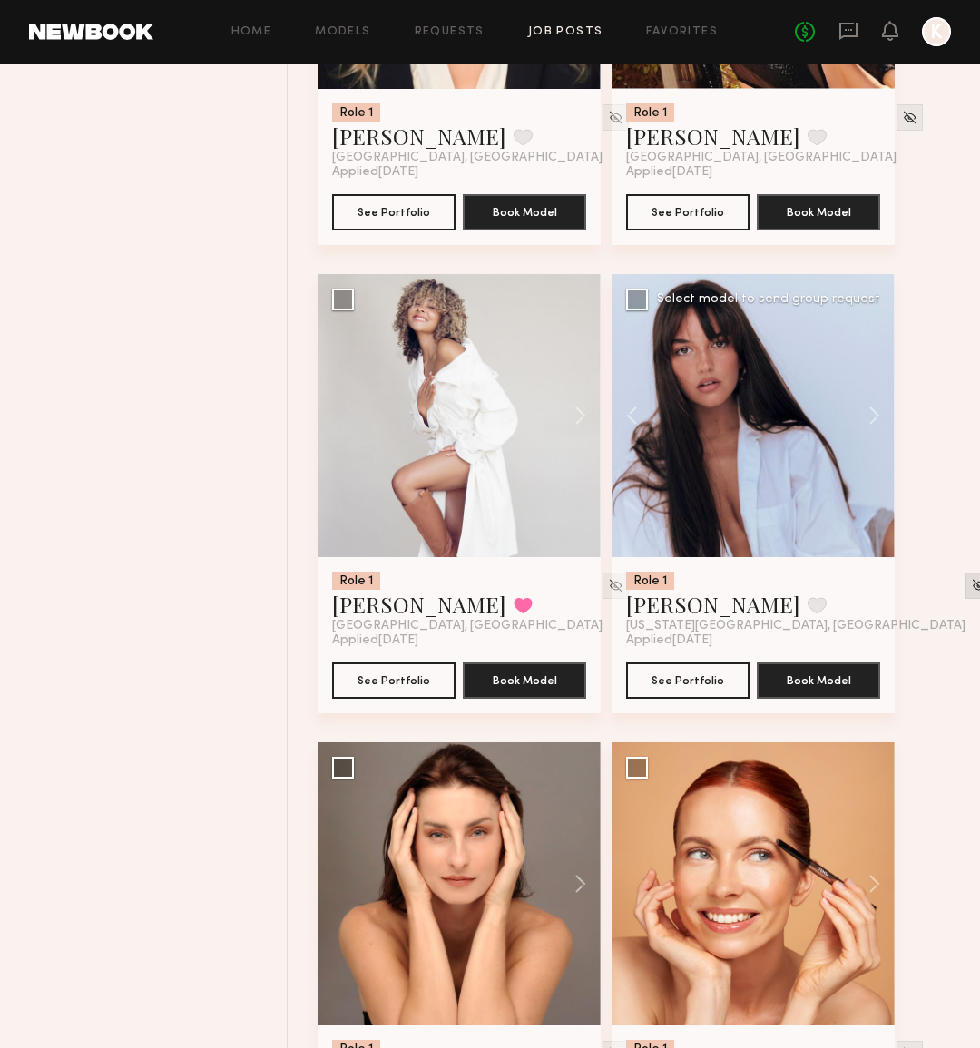
click at [971, 585] on img at bounding box center [978, 585] width 15 height 15
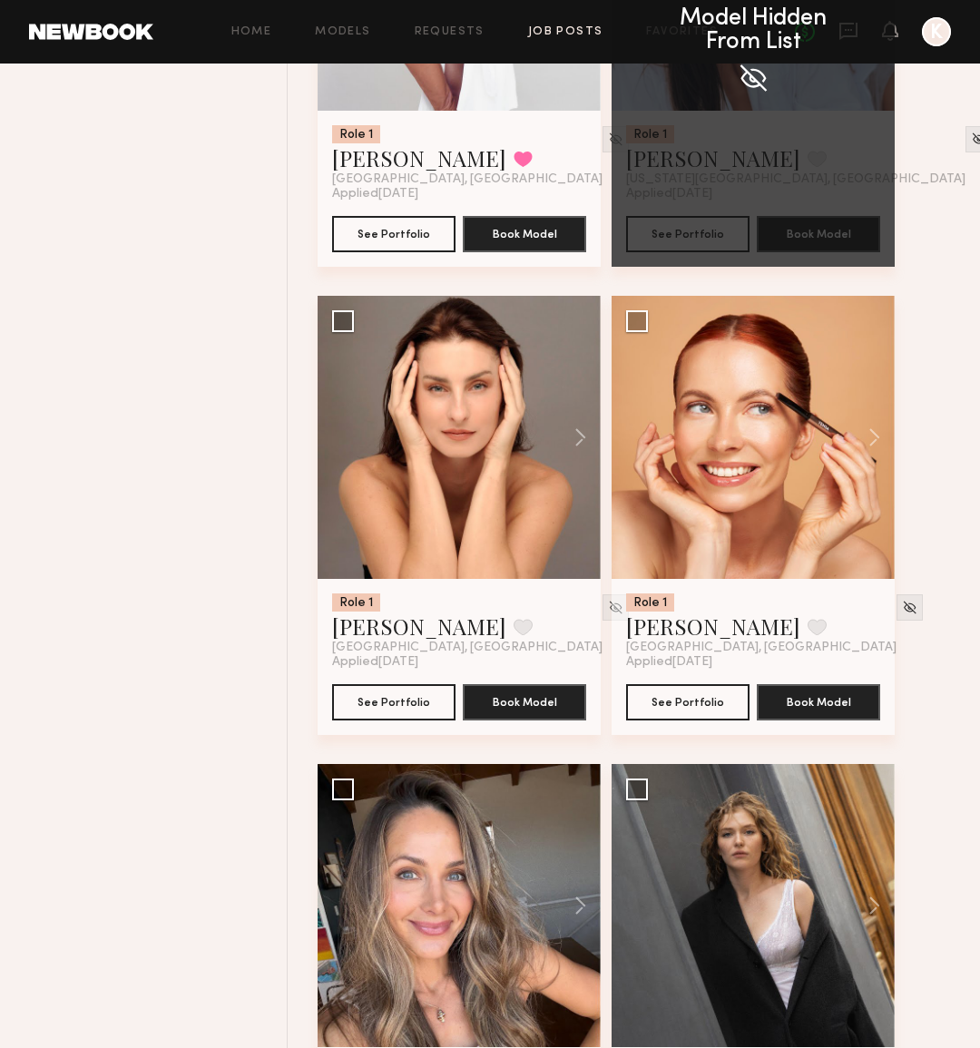
scroll to position [2811, 0]
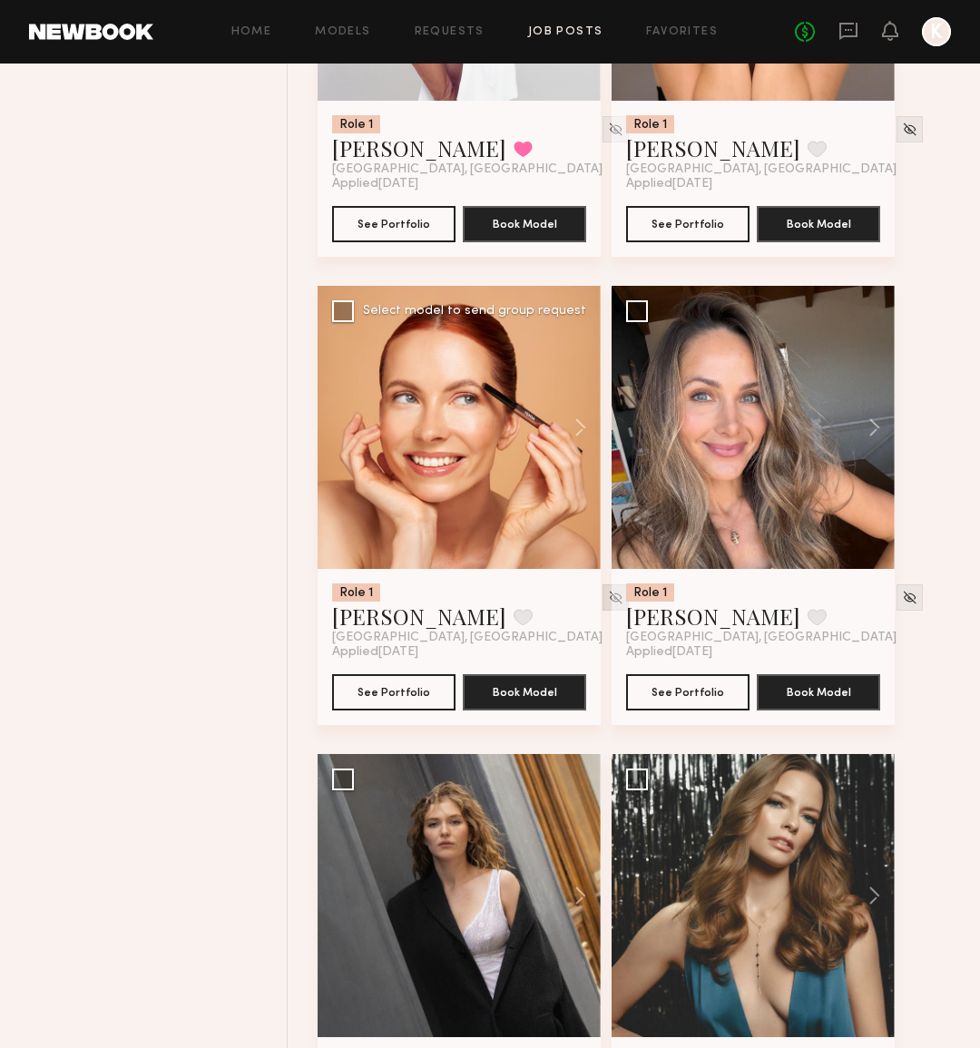
click at [602, 588] on div at bounding box center [615, 597] width 26 height 26
click at [608, 600] on img at bounding box center [615, 597] width 15 height 15
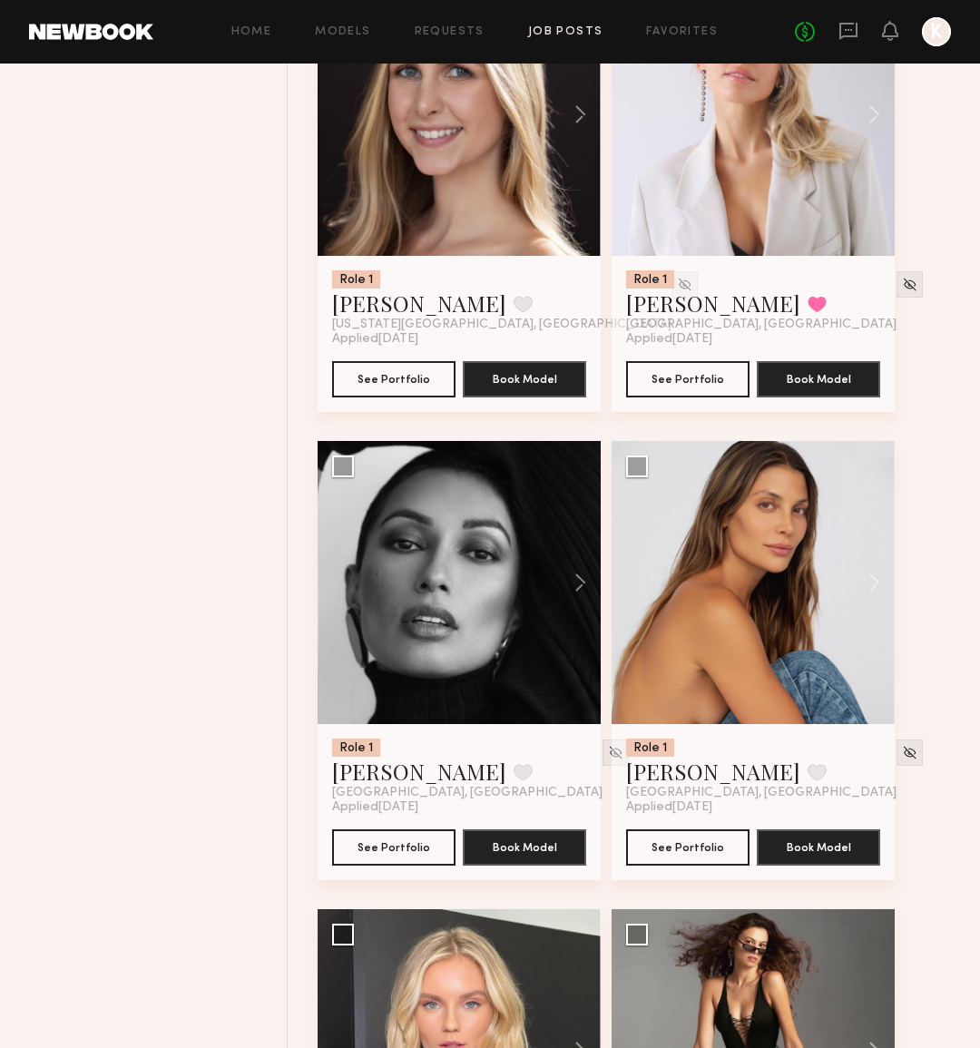
scroll to position [4230, 0]
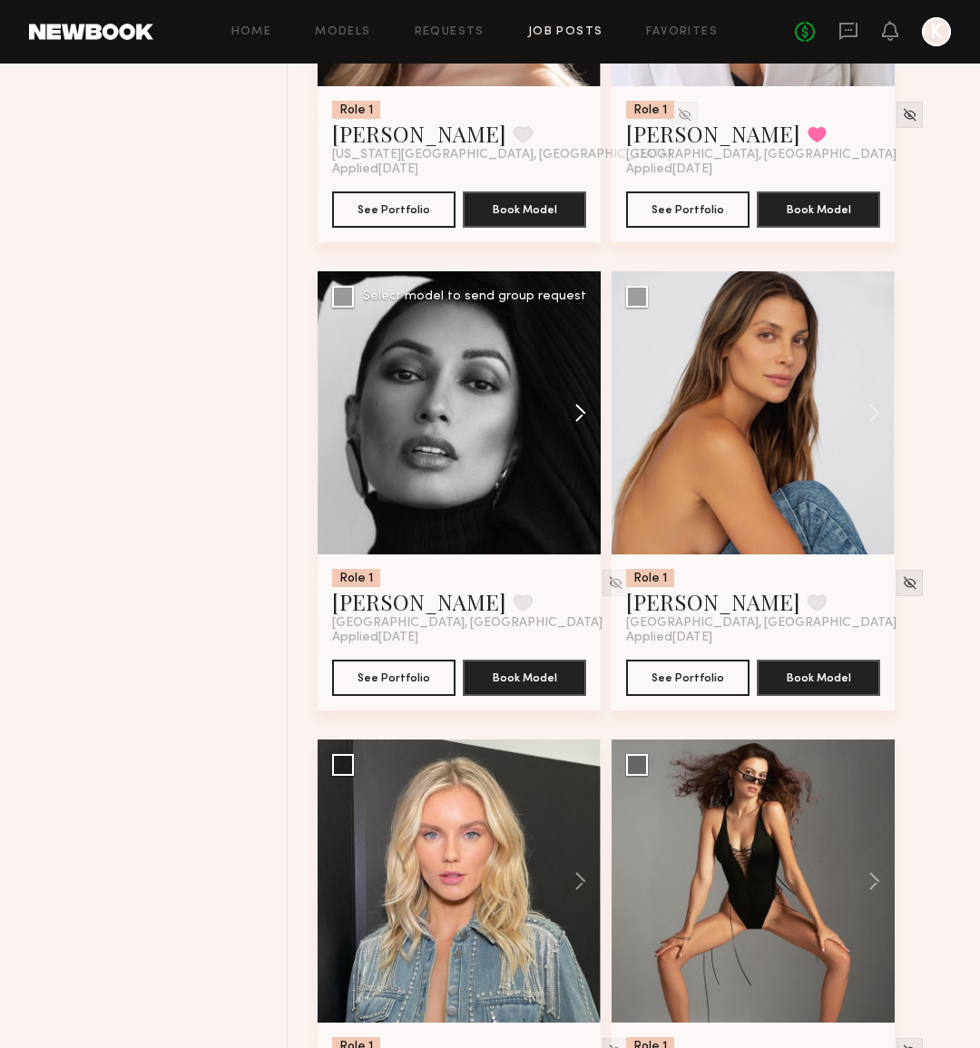
click at [562, 415] on button at bounding box center [572, 412] width 58 height 283
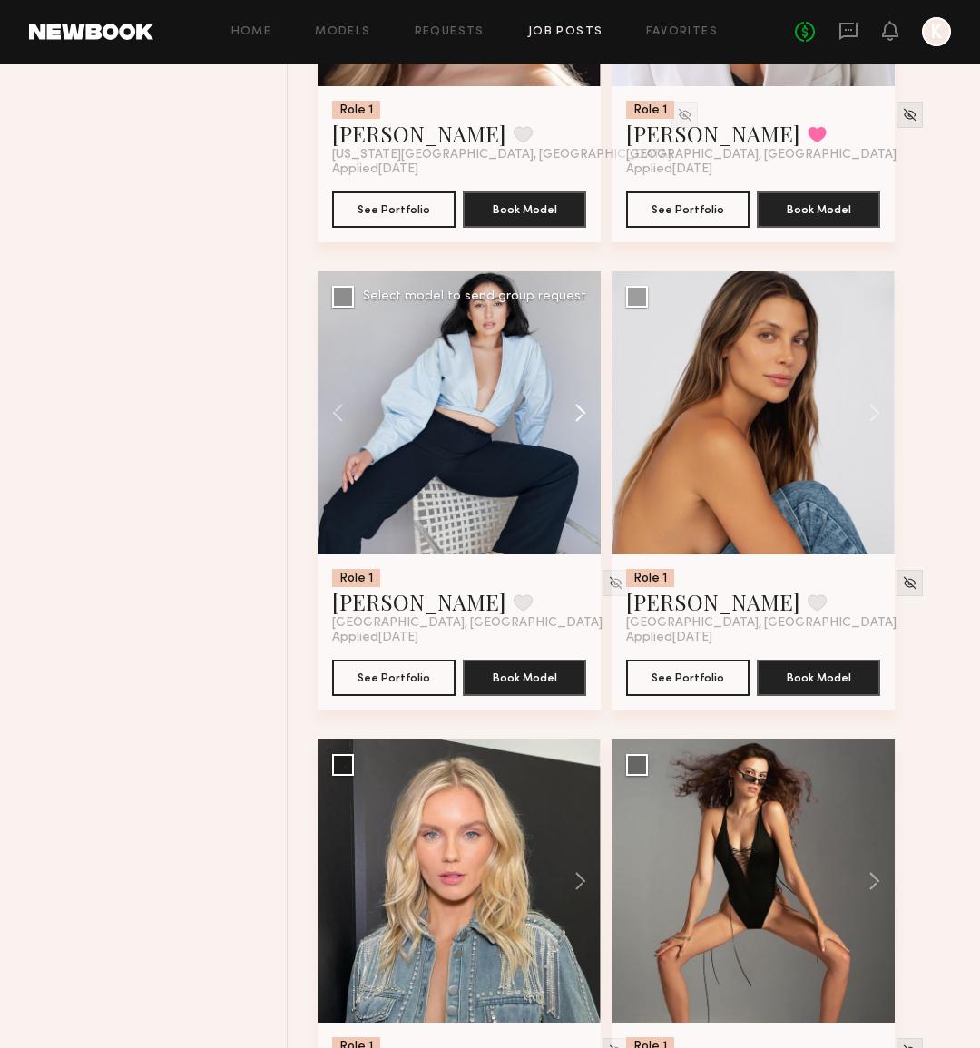
click at [578, 415] on button at bounding box center [572, 412] width 58 height 283
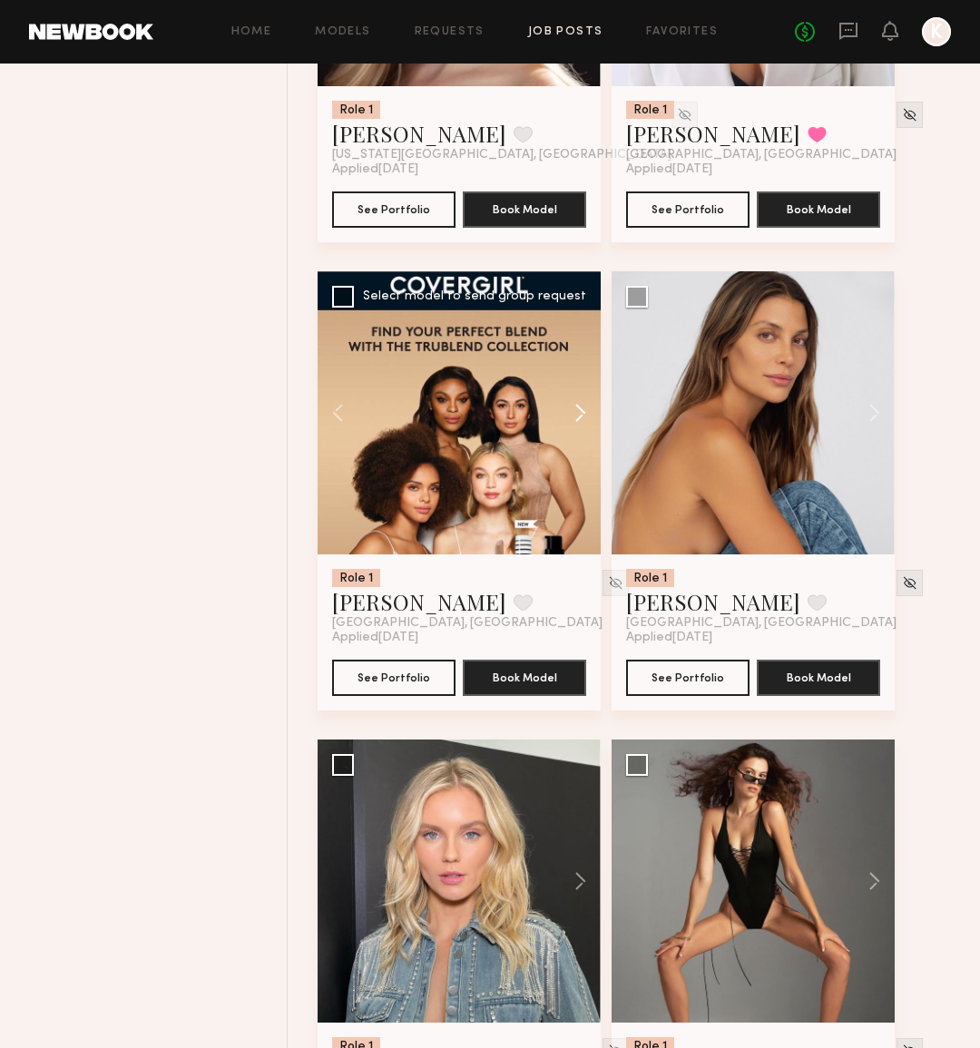
click at [578, 415] on button at bounding box center [572, 412] width 58 height 283
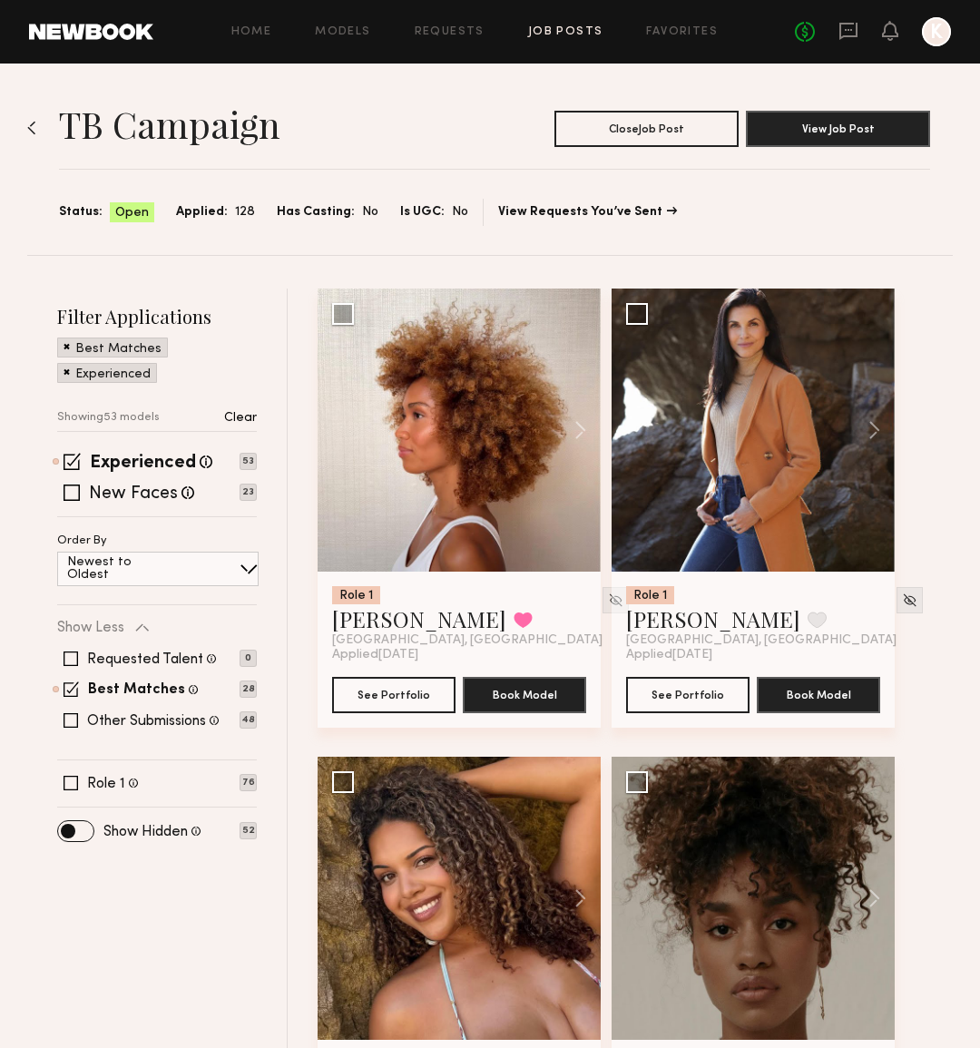
scroll to position [0, 0]
